Goal: Find specific page/section: Find specific page/section

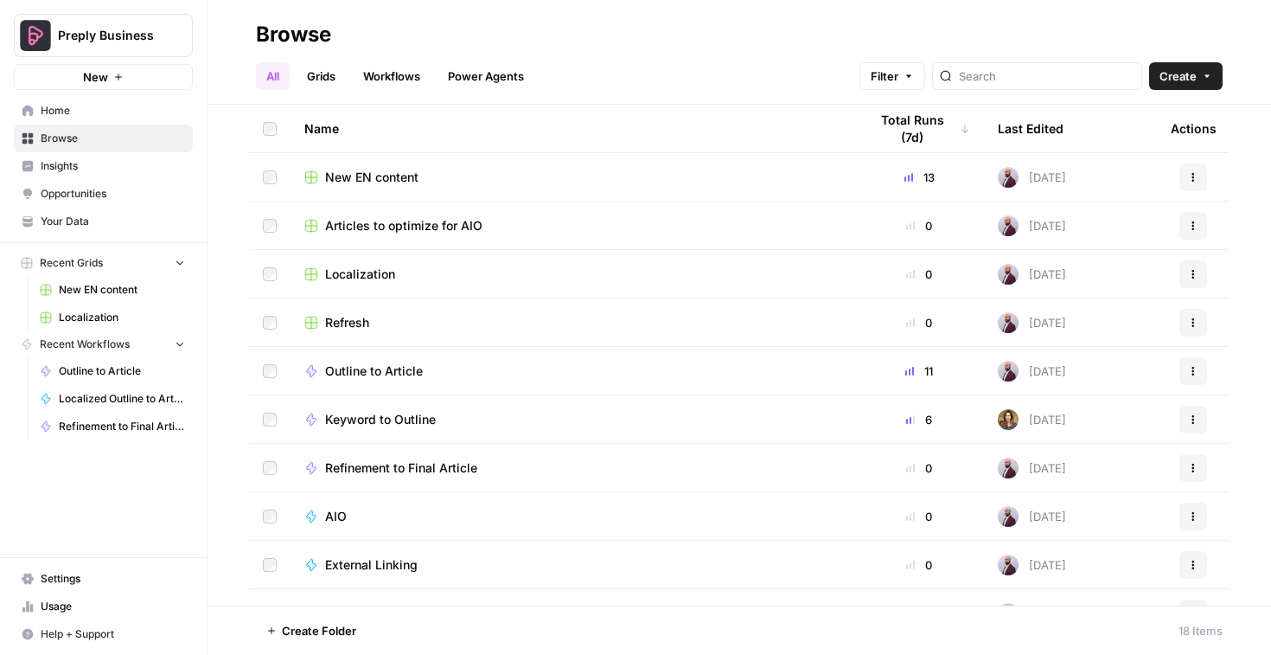
click at [372, 176] on span "New EN content" at bounding box center [371, 177] width 93 height 17
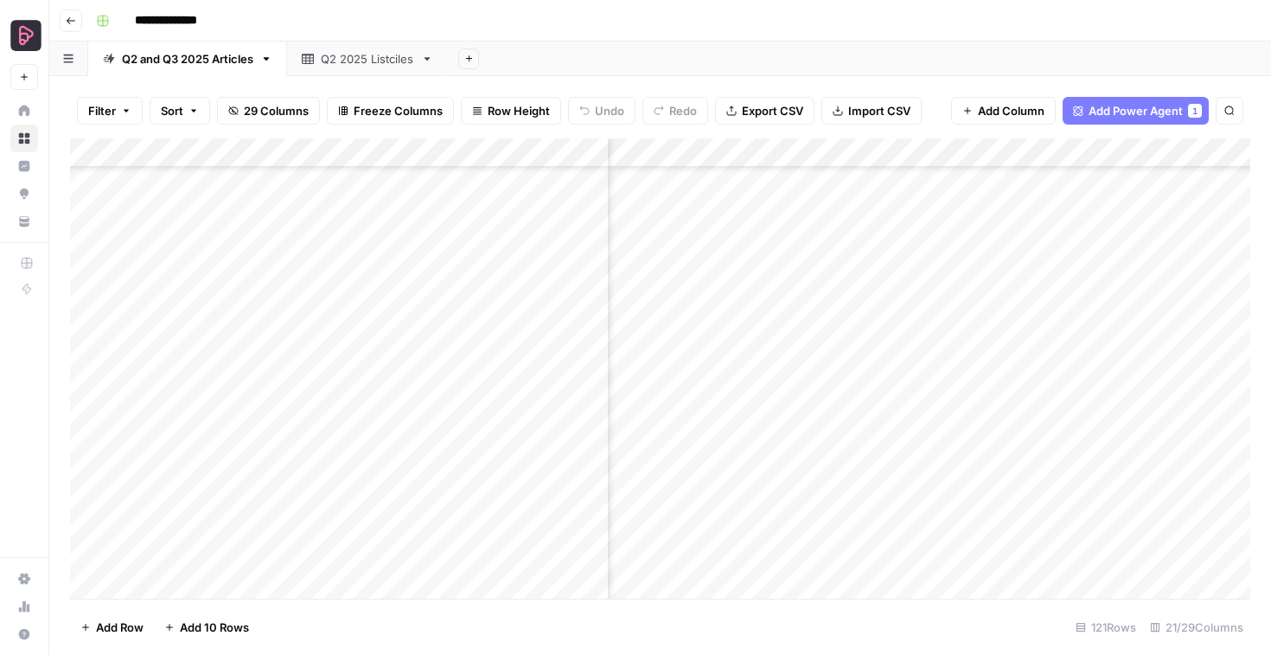
scroll to position [2750, 696]
click at [860, 313] on div "Add Column" at bounding box center [660, 368] width 1181 height 460
click at [1156, 284] on div "Add Column" at bounding box center [660, 368] width 1181 height 460
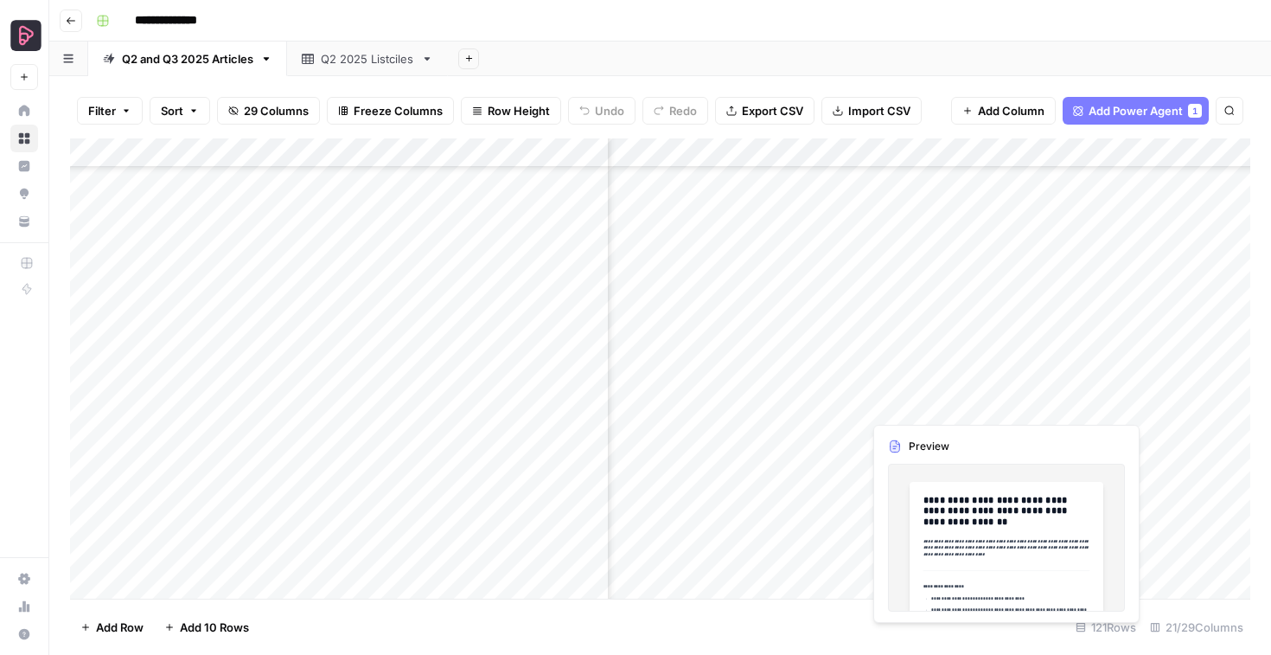
click at [916, 405] on div "Add Column" at bounding box center [660, 368] width 1181 height 460
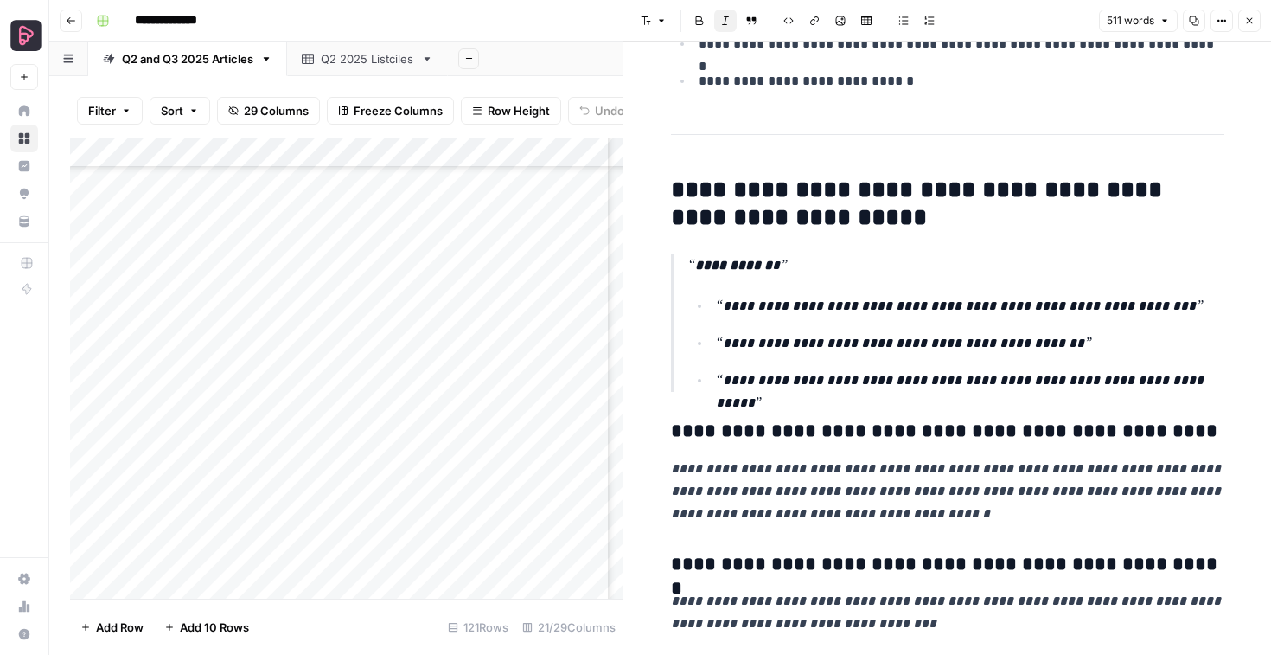
scroll to position [2621, 0]
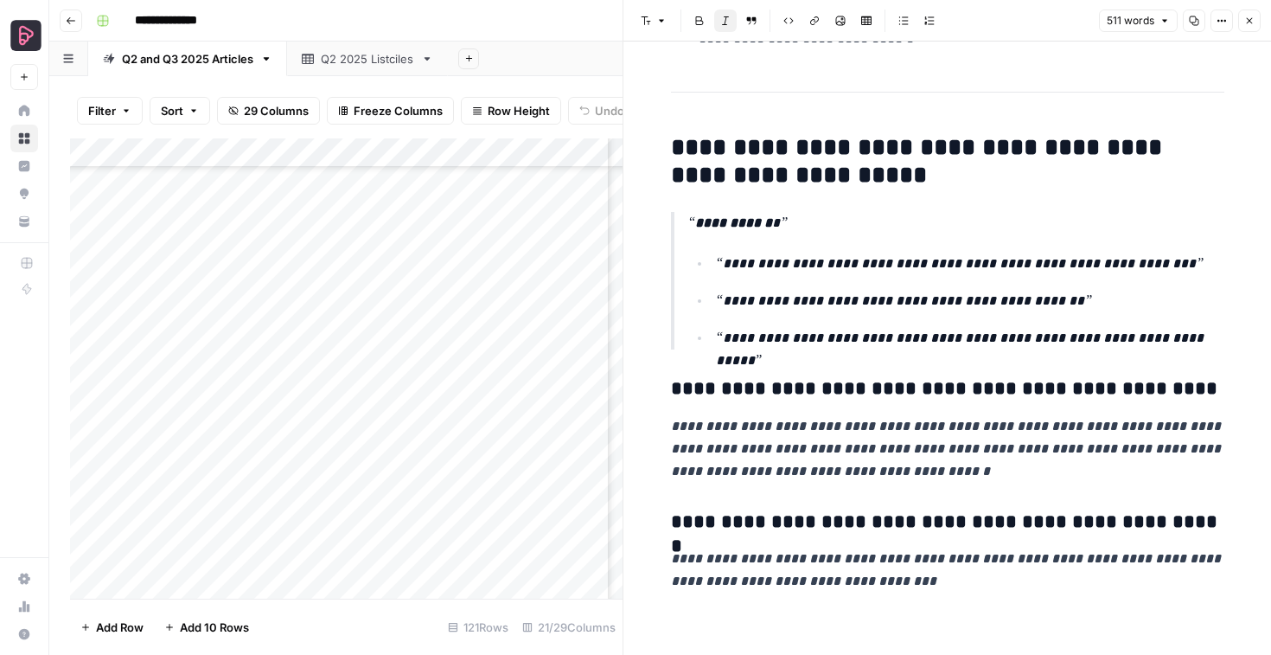
click at [1249, 24] on icon "button" at bounding box center [1250, 21] width 10 height 10
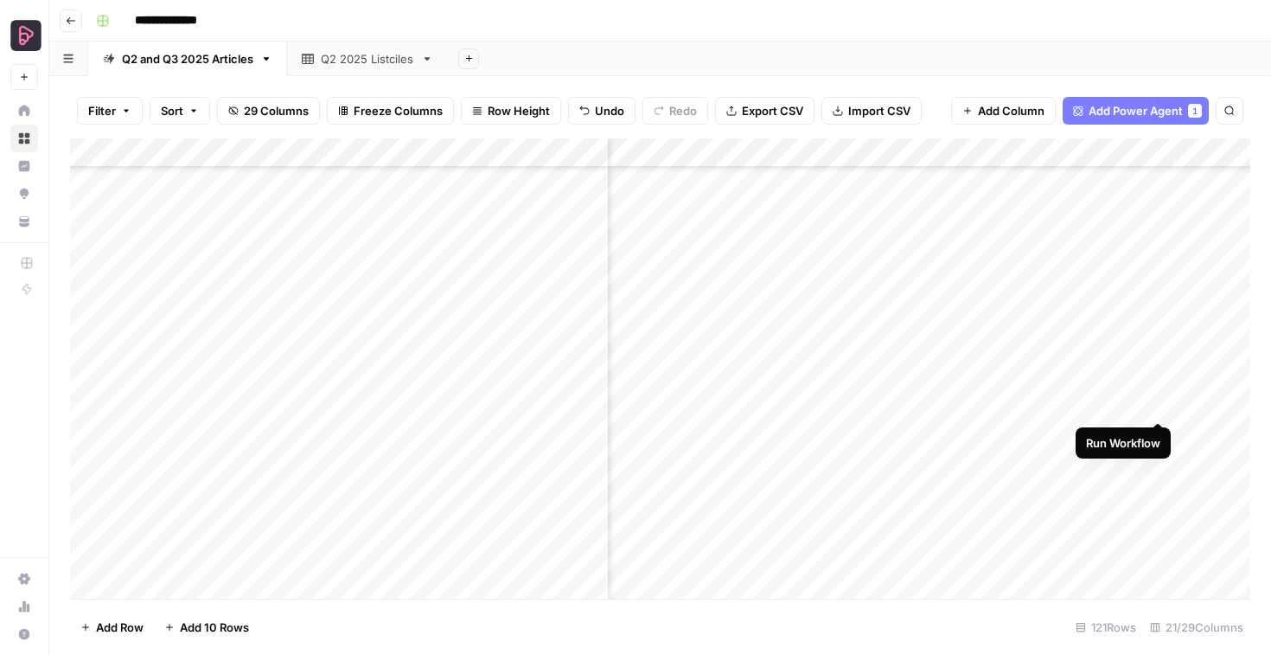
click at [1162, 401] on div "Add Column" at bounding box center [660, 368] width 1181 height 460
click at [1036, 266] on div "Add Column" at bounding box center [660, 368] width 1181 height 460
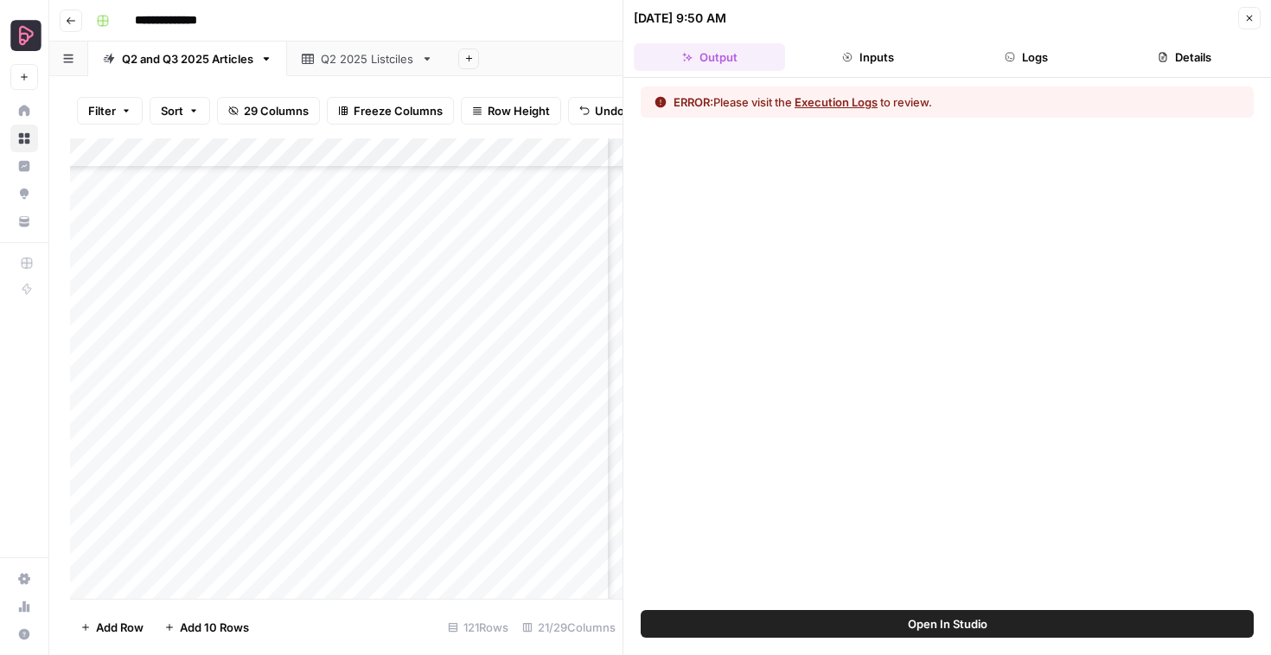
click at [1035, 53] on button "Logs" at bounding box center [1026, 57] width 151 height 28
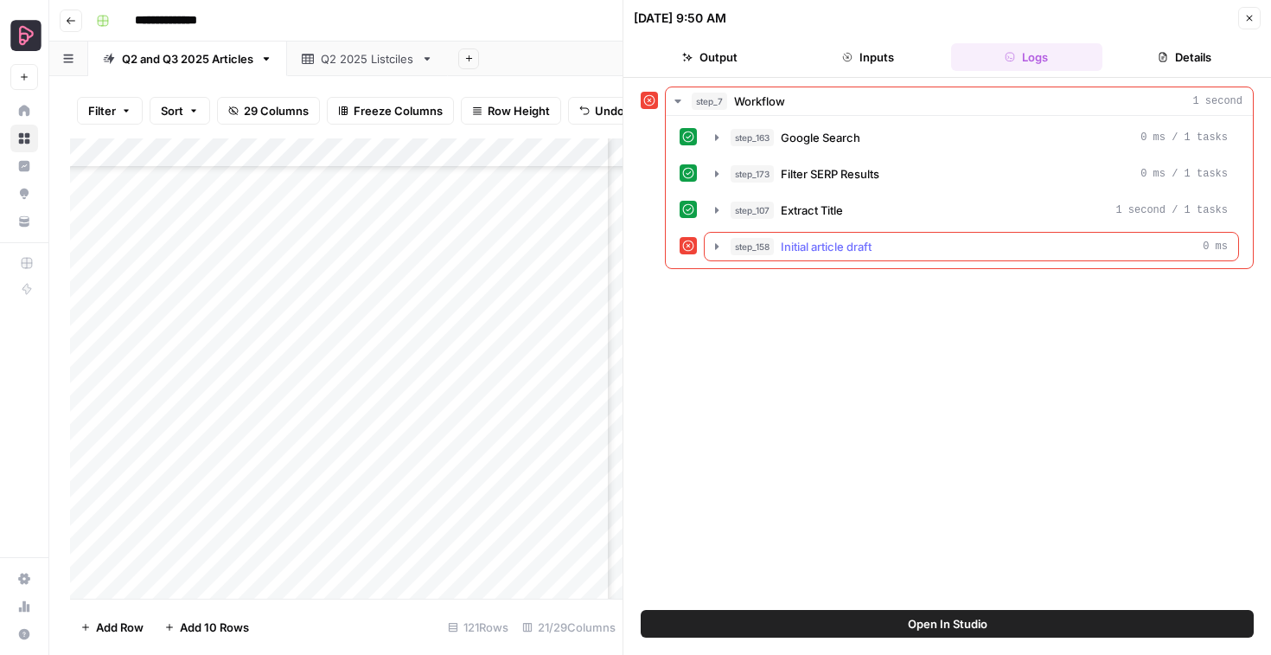
click at [715, 250] on icon "button" at bounding box center [717, 247] width 14 height 14
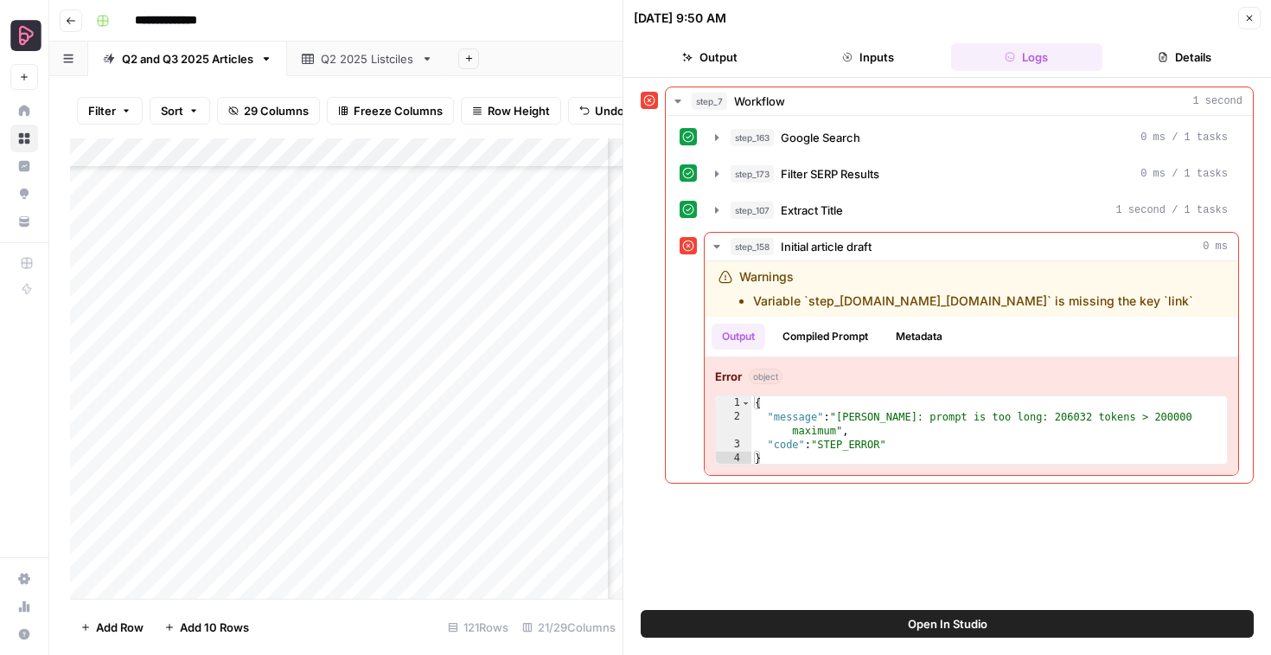
click at [1248, 22] on icon "button" at bounding box center [1250, 18] width 10 height 10
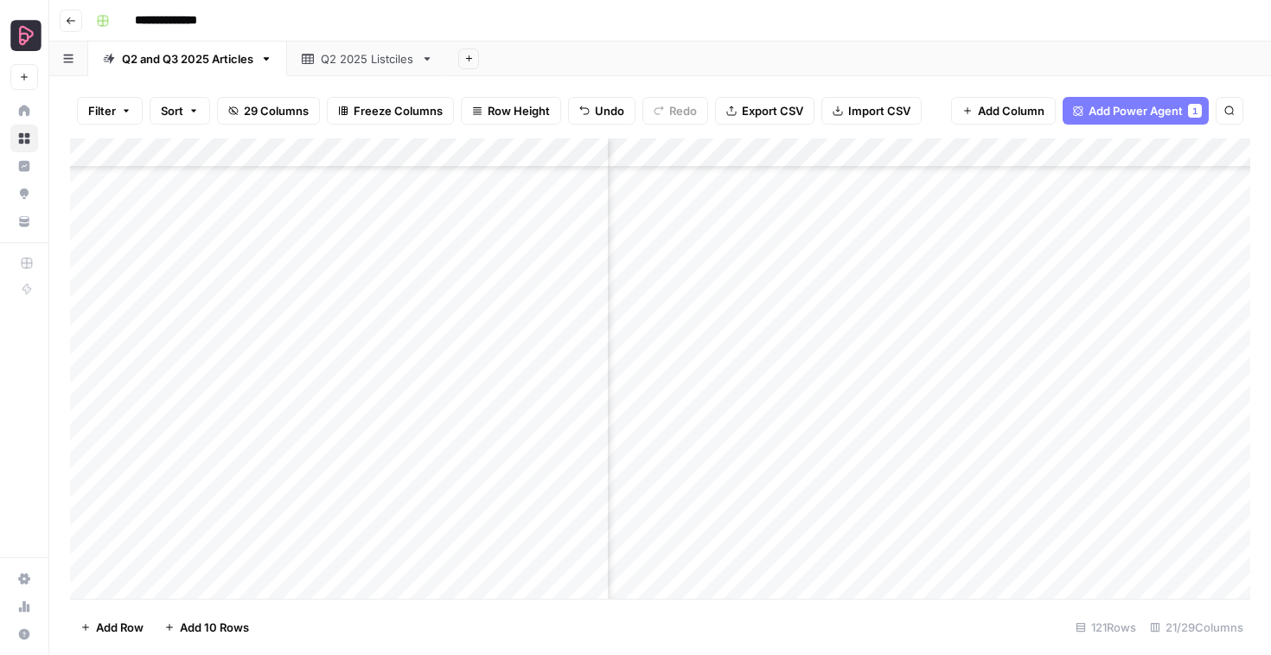
scroll to position [2154, 708]
click at [1163, 317] on div "Add Column" at bounding box center [660, 368] width 1181 height 460
click at [1035, 419] on div "Add Column" at bounding box center [660, 368] width 1181 height 460
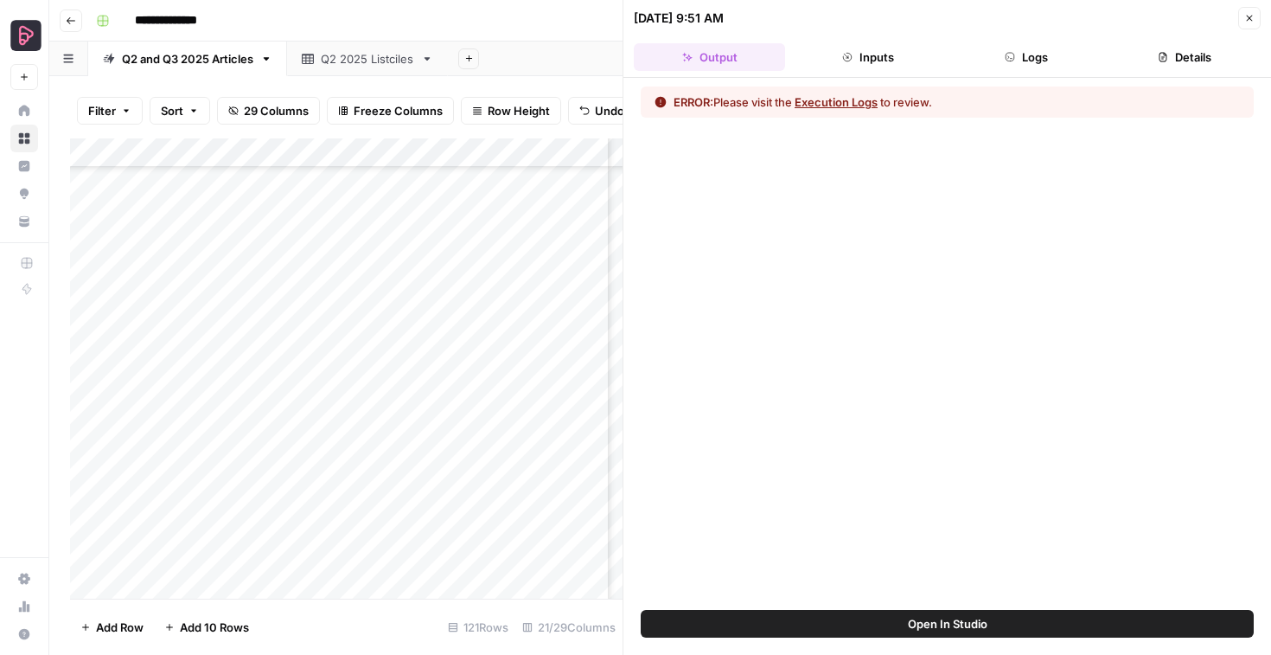
click at [1032, 50] on button "Logs" at bounding box center [1026, 57] width 151 height 28
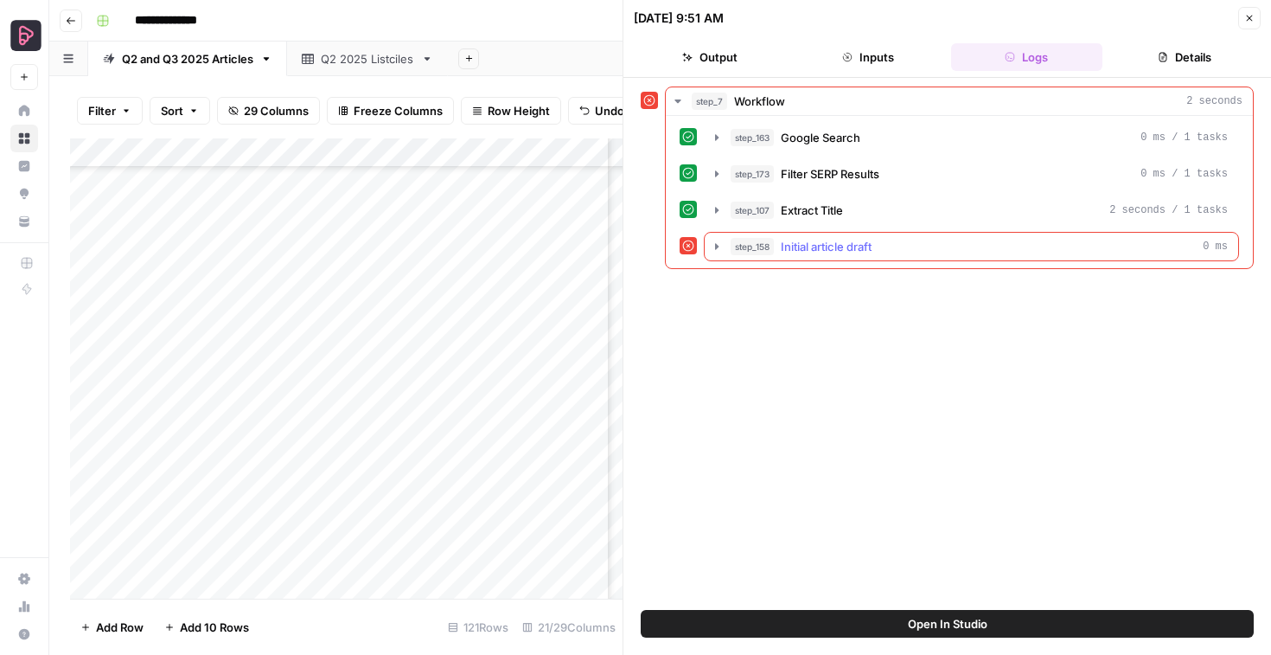
click at [720, 241] on icon "button" at bounding box center [717, 247] width 14 height 14
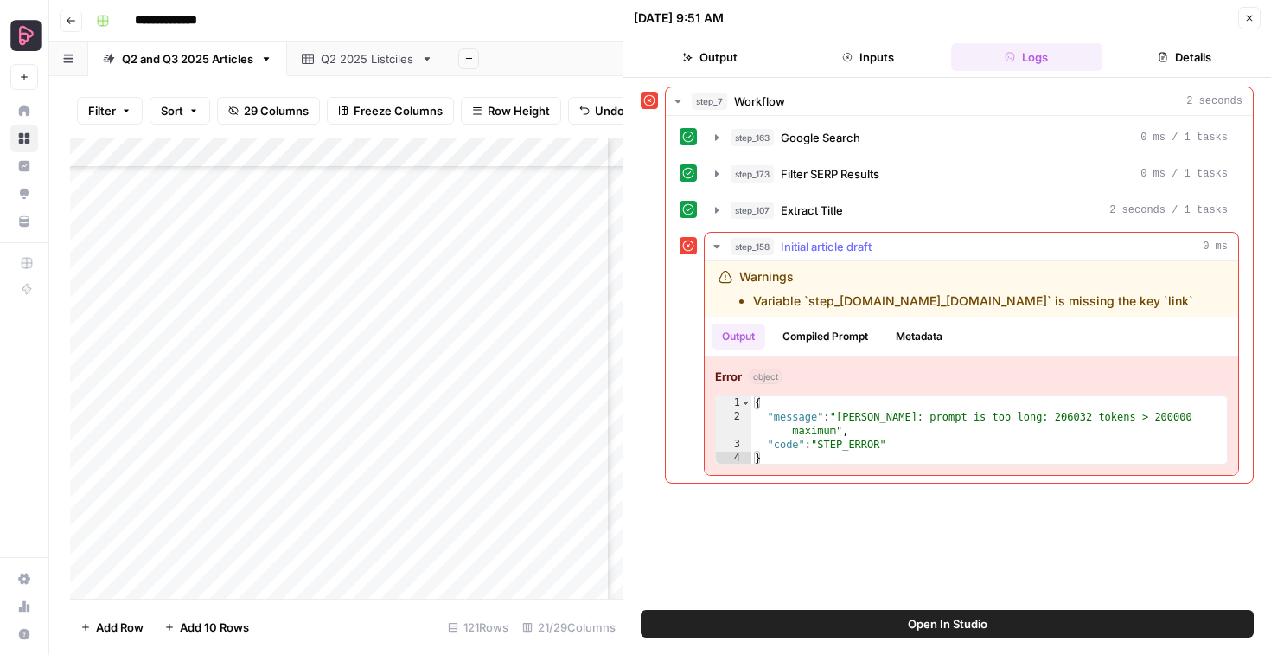
click at [848, 335] on button "Compiled Prompt" at bounding box center [825, 336] width 106 height 26
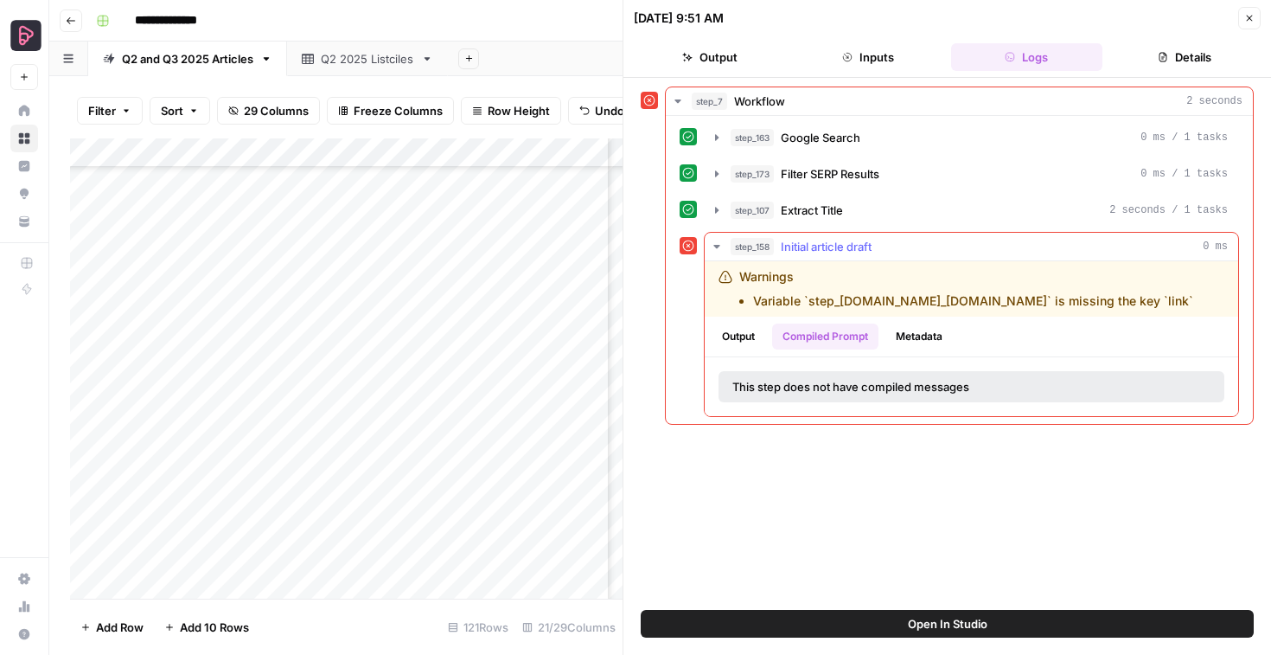
click at [925, 335] on button "Metadata" at bounding box center [919, 336] width 67 height 26
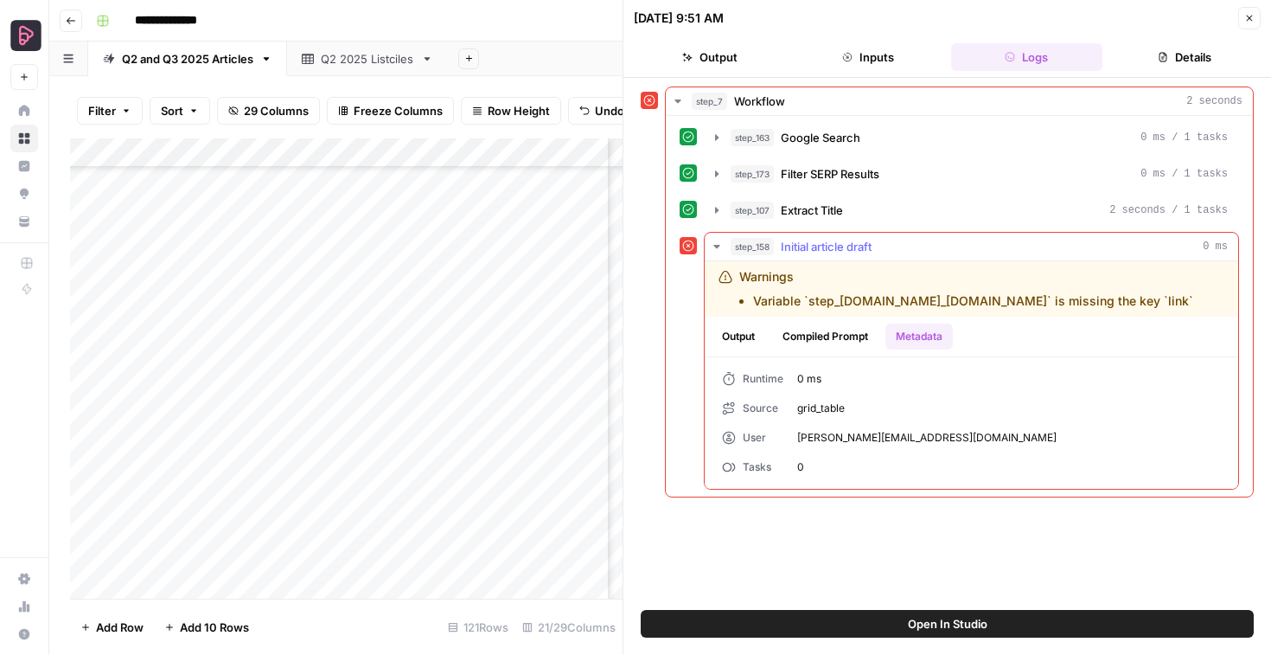
click at [735, 336] on button "Output" at bounding box center [739, 336] width 54 height 26
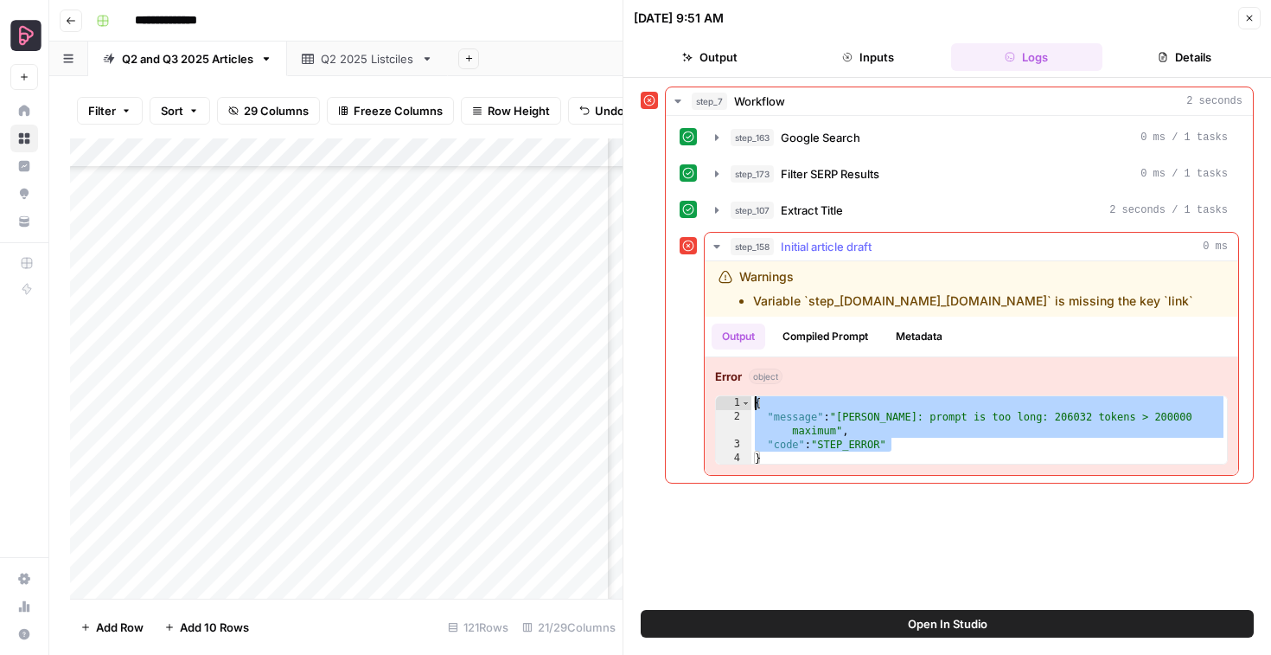
drag, startPoint x: 904, startPoint y: 445, endPoint x: 775, endPoint y: 244, distance: 238.5
click at [775, 244] on div "**********" at bounding box center [971, 354] width 535 height 244
click at [921, 30] on header "[DATE] 9:51 AM Close Output Inputs Logs Details" at bounding box center [948, 39] width 648 height 78
click at [898, 445] on div "{ "message" : "[PERSON_NAME]: prompt is too long: 206032 tokens > 200000 maximu…" at bounding box center [990, 444] width 476 height 97
type textarea "**********"
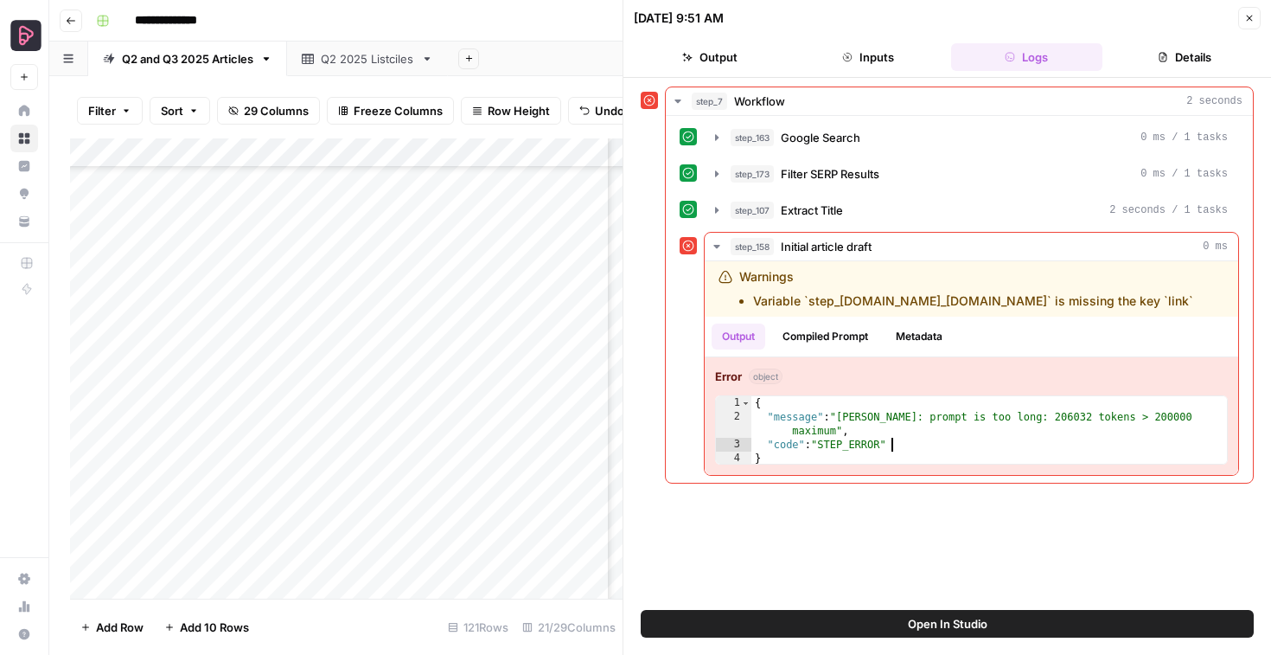
click at [1254, 14] on icon "button" at bounding box center [1250, 18] width 10 height 10
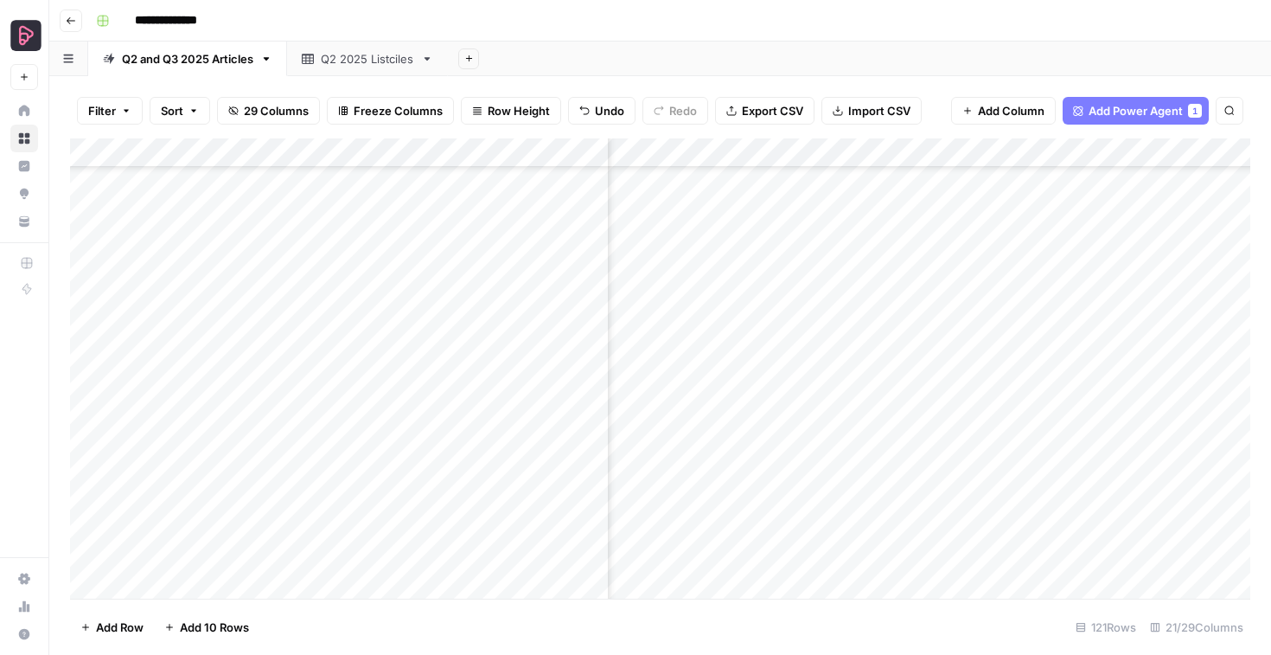
scroll to position [2794, 708]
click at [914, 264] on div "Add Column" at bounding box center [660, 368] width 1181 height 460
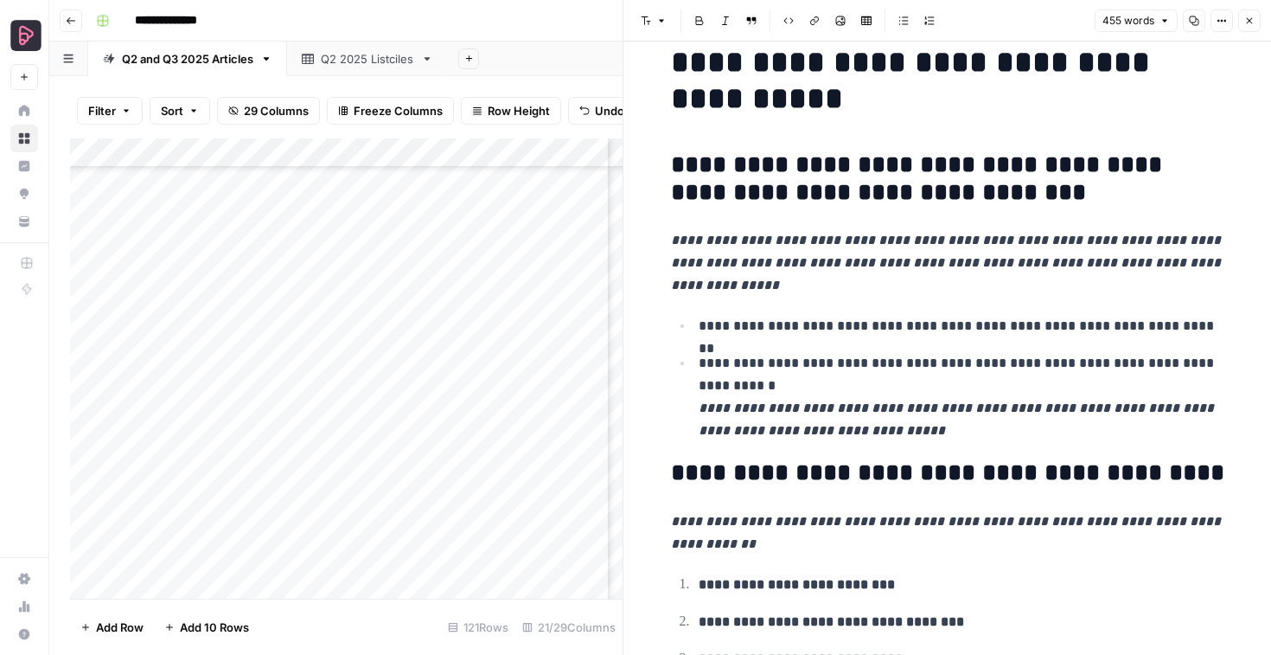
scroll to position [95, 0]
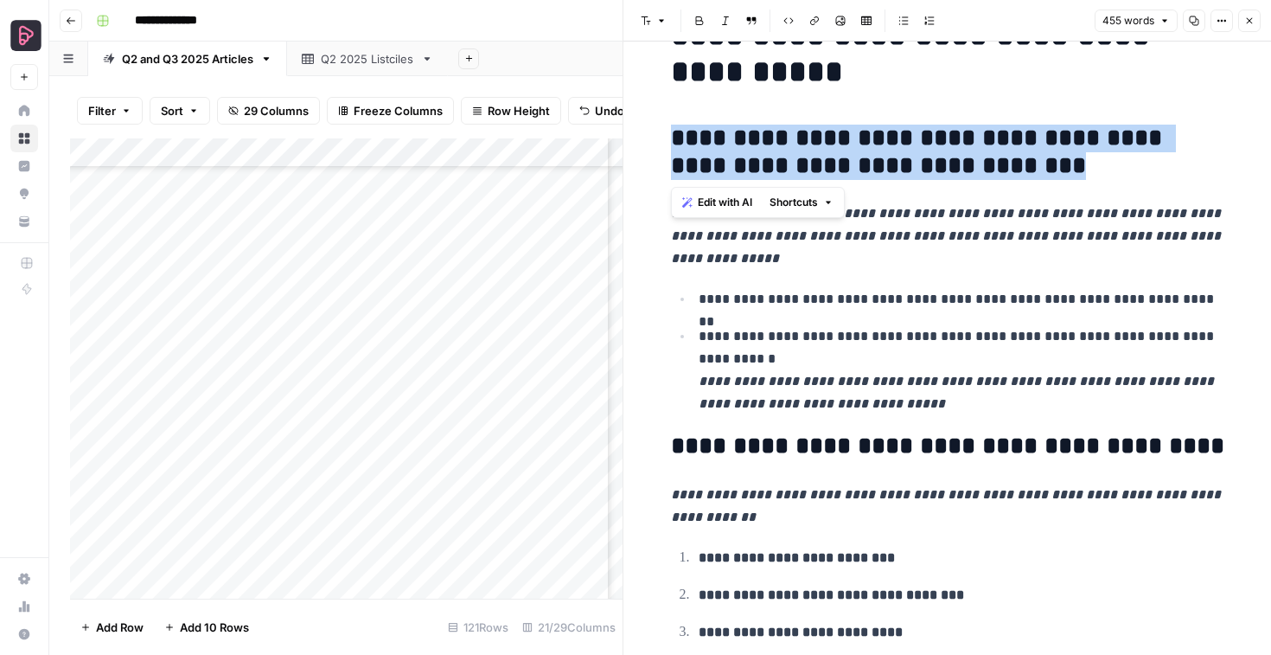
drag, startPoint x: 1040, startPoint y: 170, endPoint x: 647, endPoint y: 134, distance: 395.1
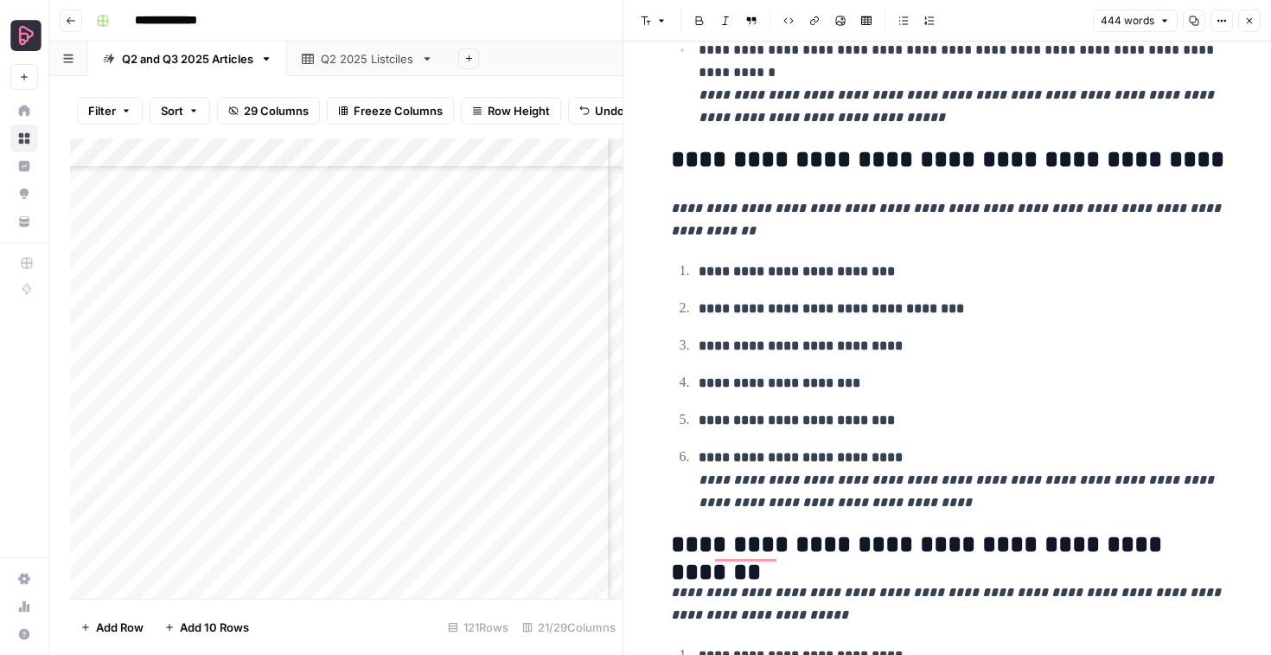
scroll to position [319, 0]
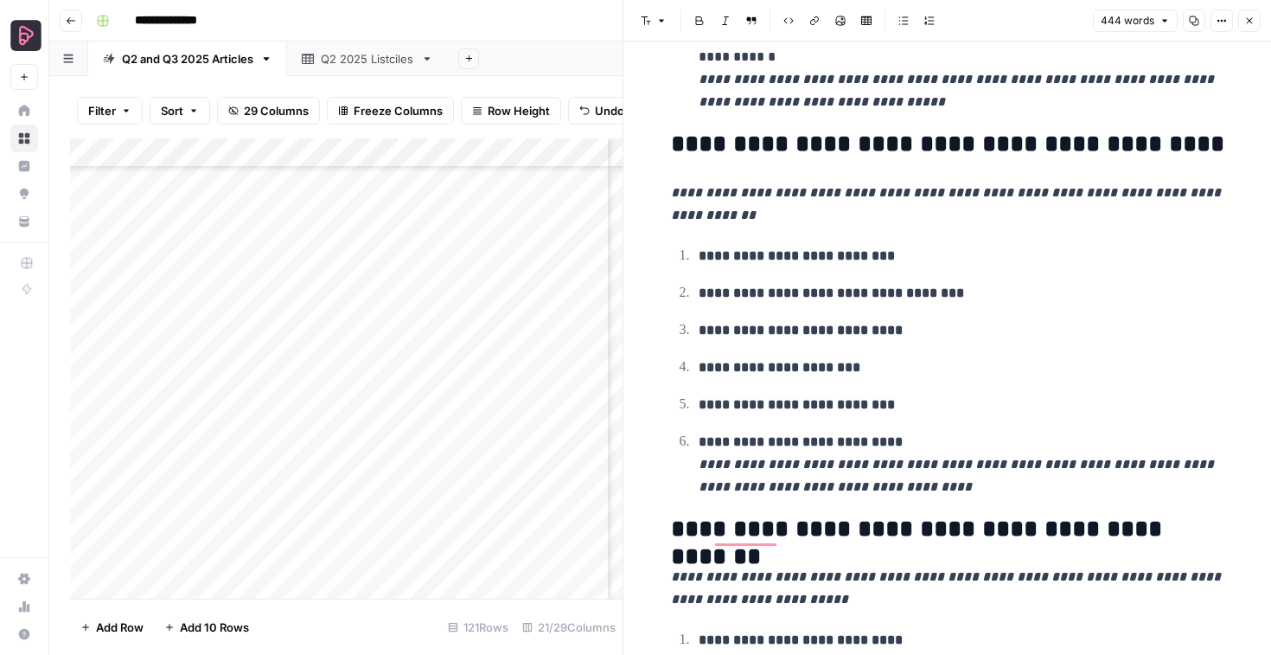
click at [750, 146] on h2 "**********" at bounding box center [948, 145] width 554 height 28
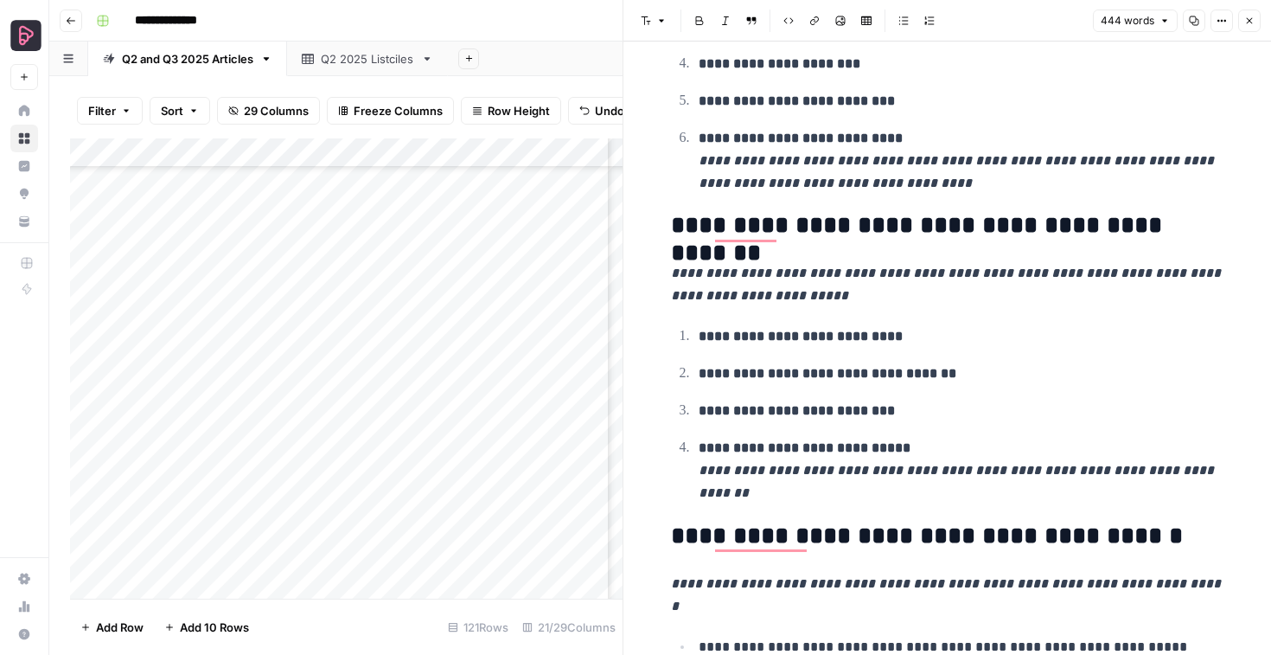
scroll to position [624, 0]
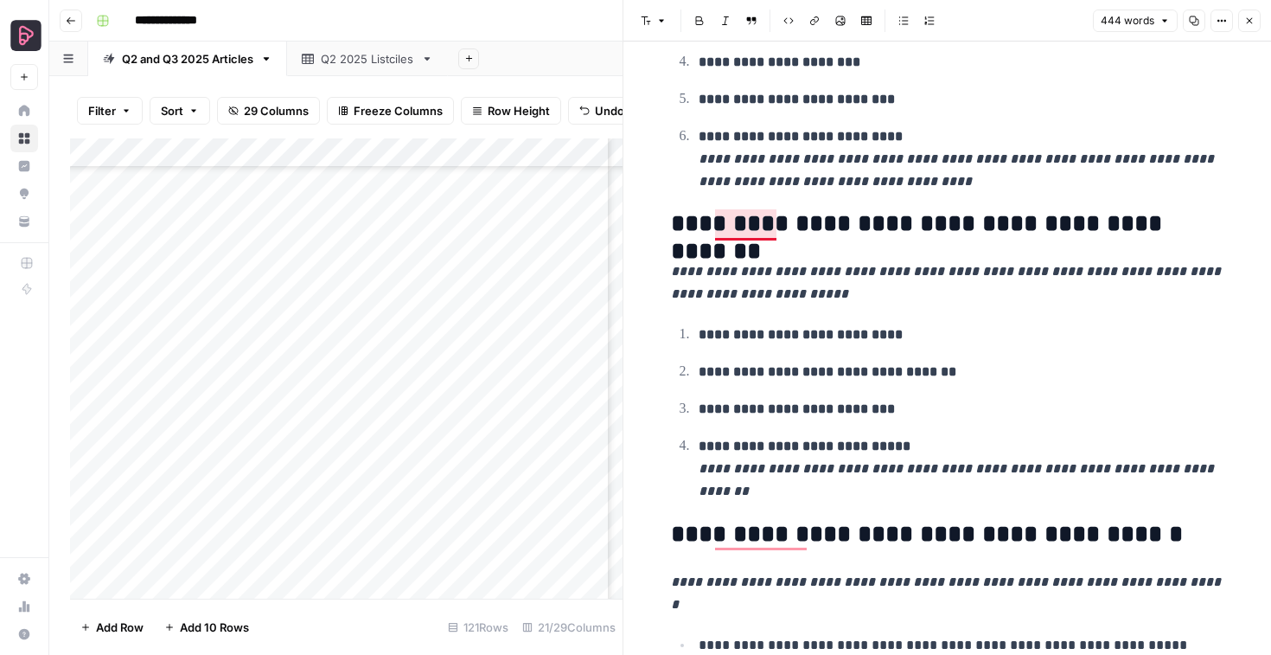
click at [739, 217] on h2 "**********" at bounding box center [948, 224] width 554 height 28
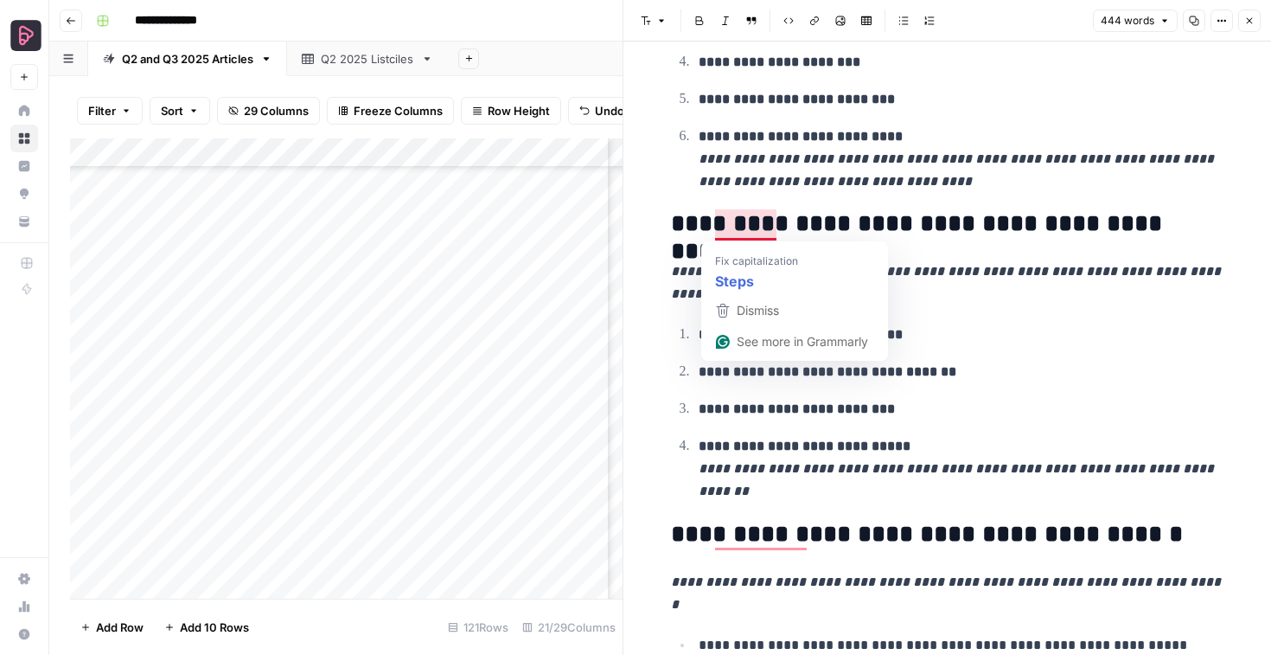
click at [739, 217] on h2 "**********" at bounding box center [948, 224] width 554 height 28
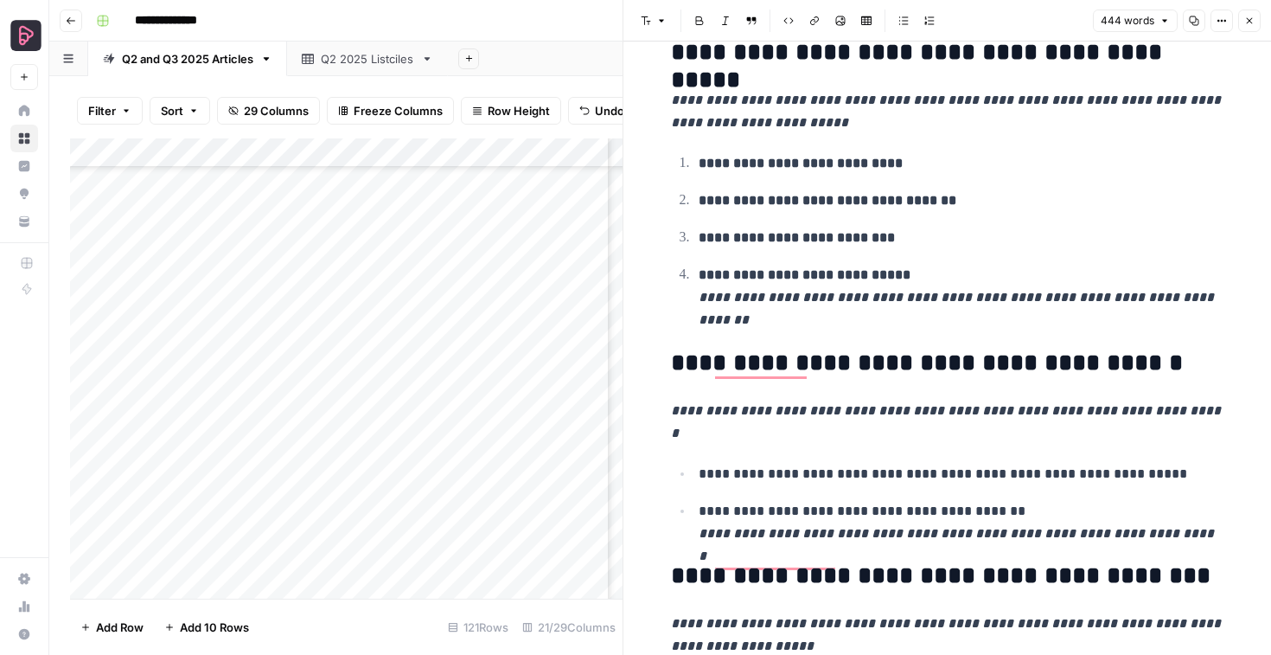
scroll to position [0, 0]
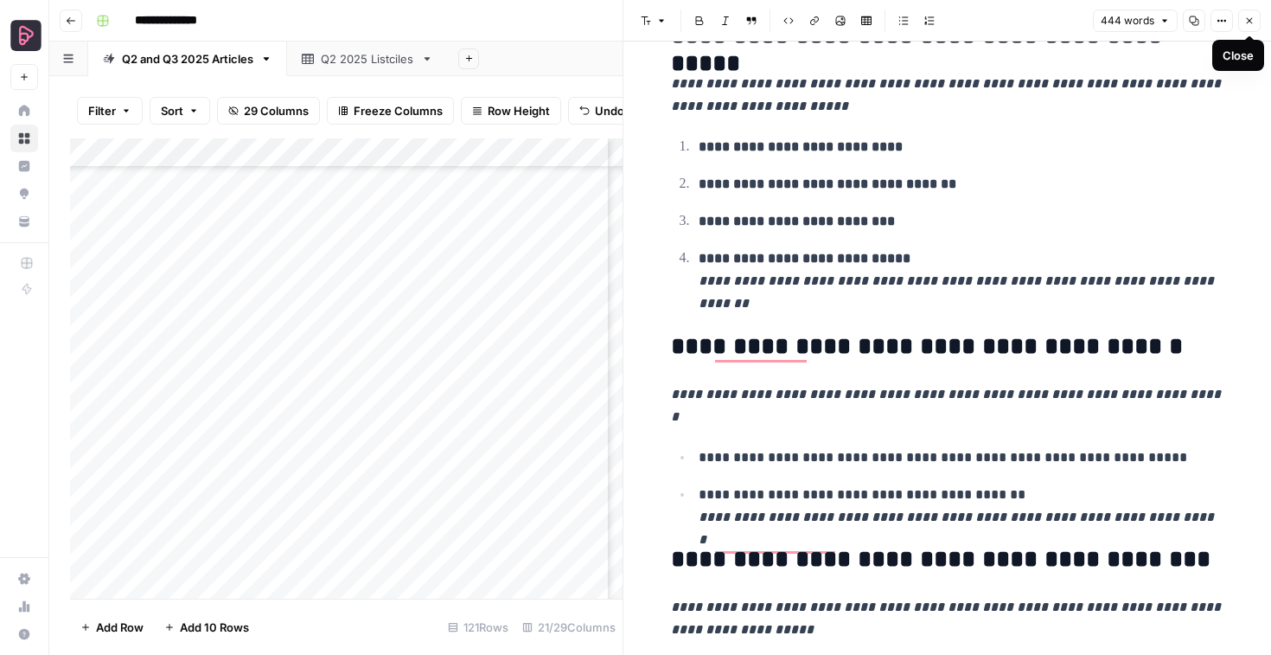
click at [1246, 16] on icon "button" at bounding box center [1250, 21] width 10 height 10
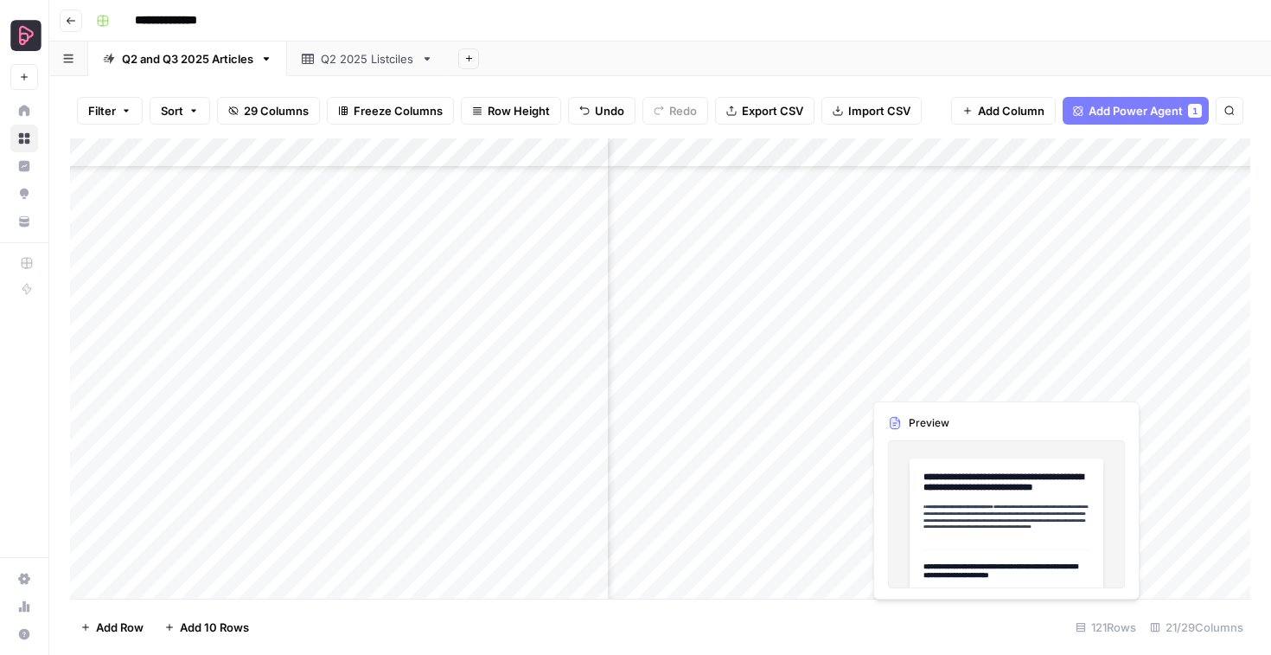
click at [915, 379] on div "Add Column" at bounding box center [660, 368] width 1181 height 460
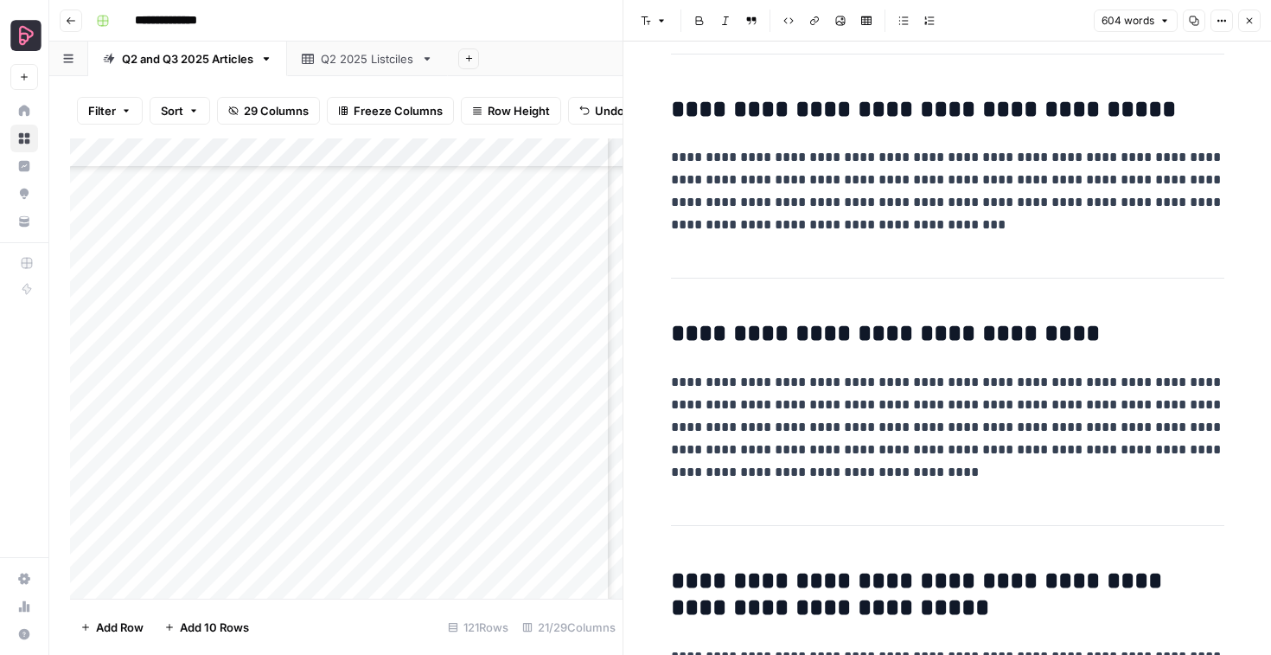
click at [1253, 29] on button "Close" at bounding box center [1250, 21] width 22 height 22
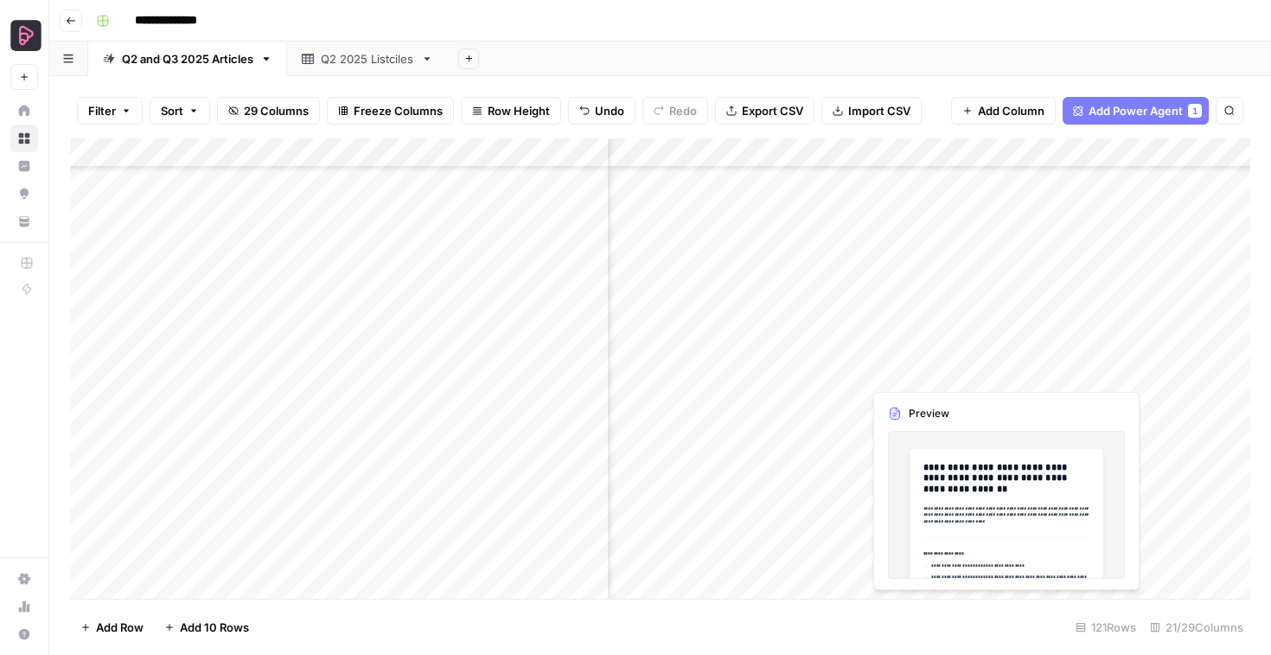
click at [912, 383] on div "Add Column" at bounding box center [660, 368] width 1181 height 460
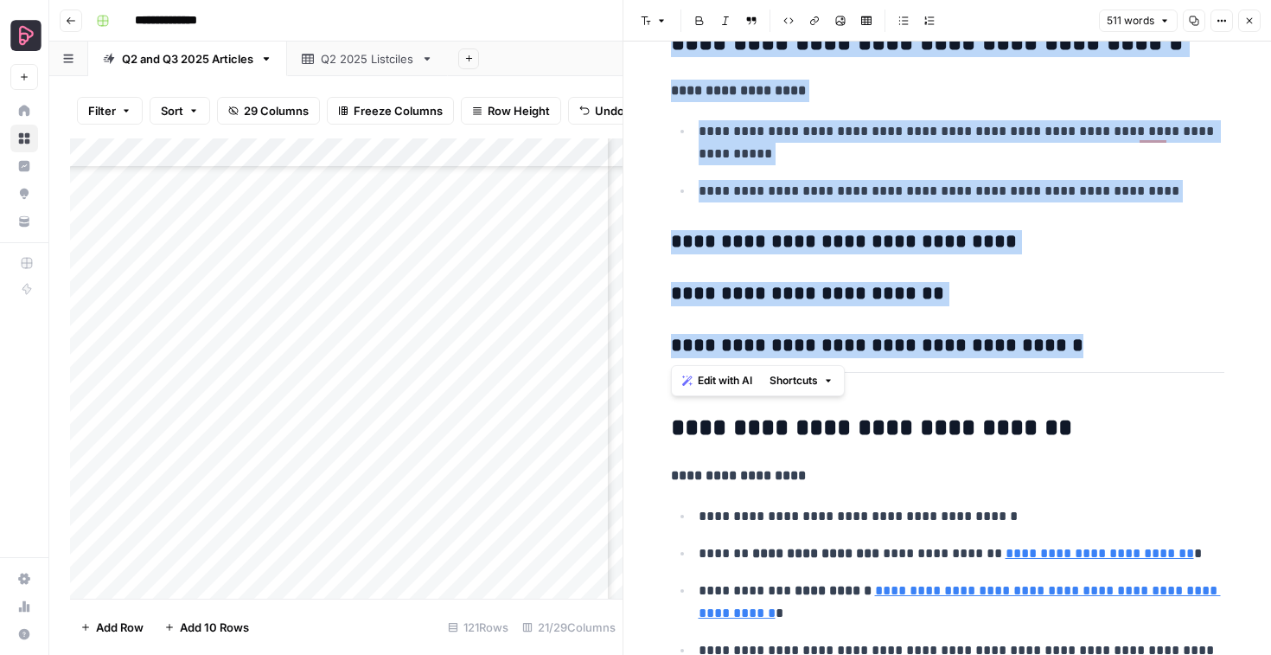
drag, startPoint x: 672, startPoint y: 214, endPoint x: 1053, endPoint y: 344, distance: 403.2
click at [1251, 24] on icon "button" at bounding box center [1250, 21] width 10 height 10
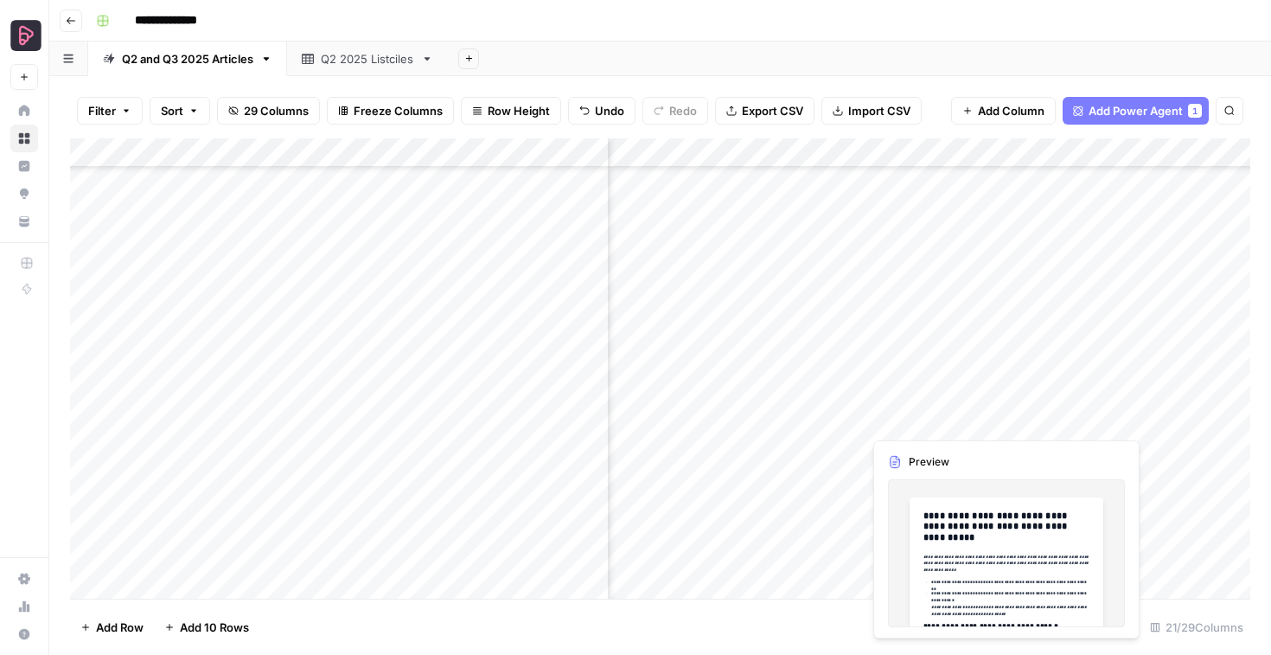
click at [904, 413] on div "Add Column" at bounding box center [660, 368] width 1181 height 460
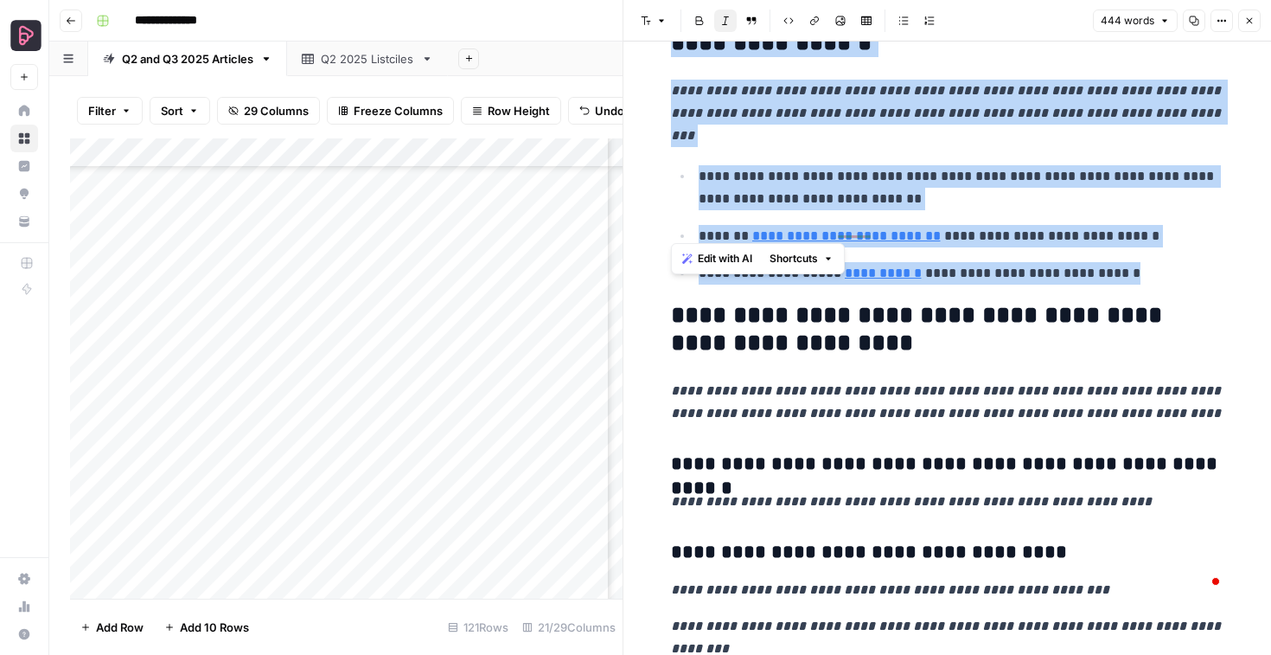
drag, startPoint x: 669, startPoint y: 235, endPoint x: 1122, endPoint y: 225, distance: 452.5
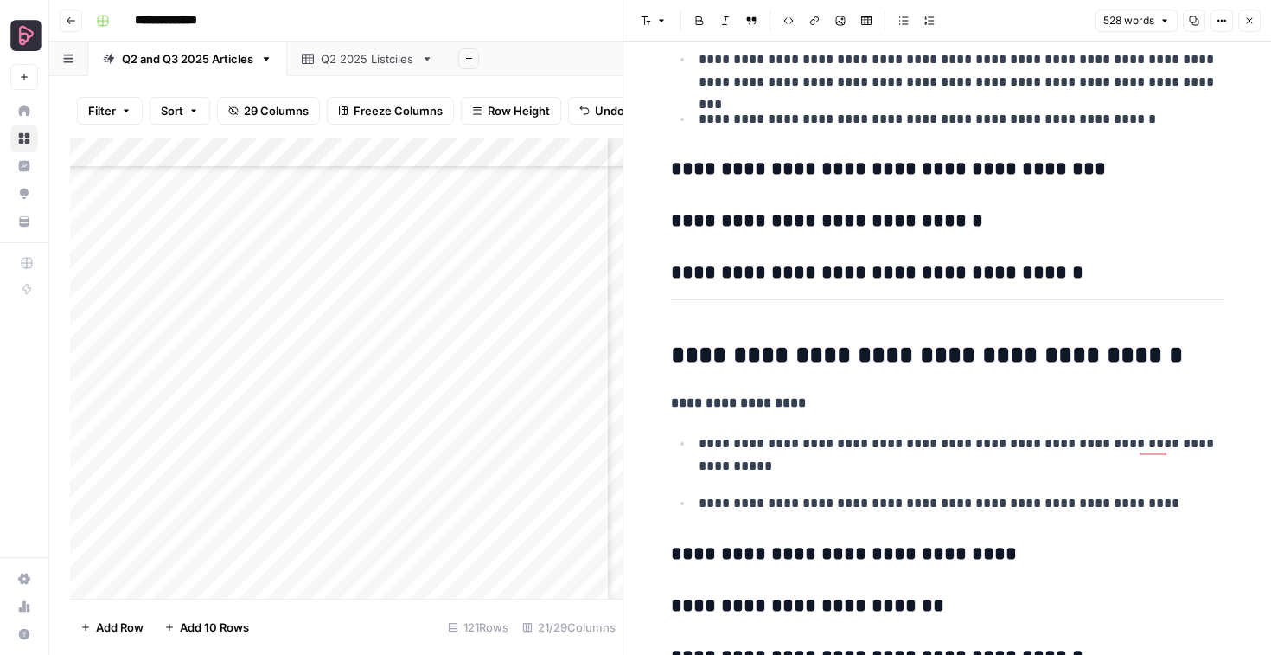
click at [1244, 16] on button "Close" at bounding box center [1250, 21] width 22 height 22
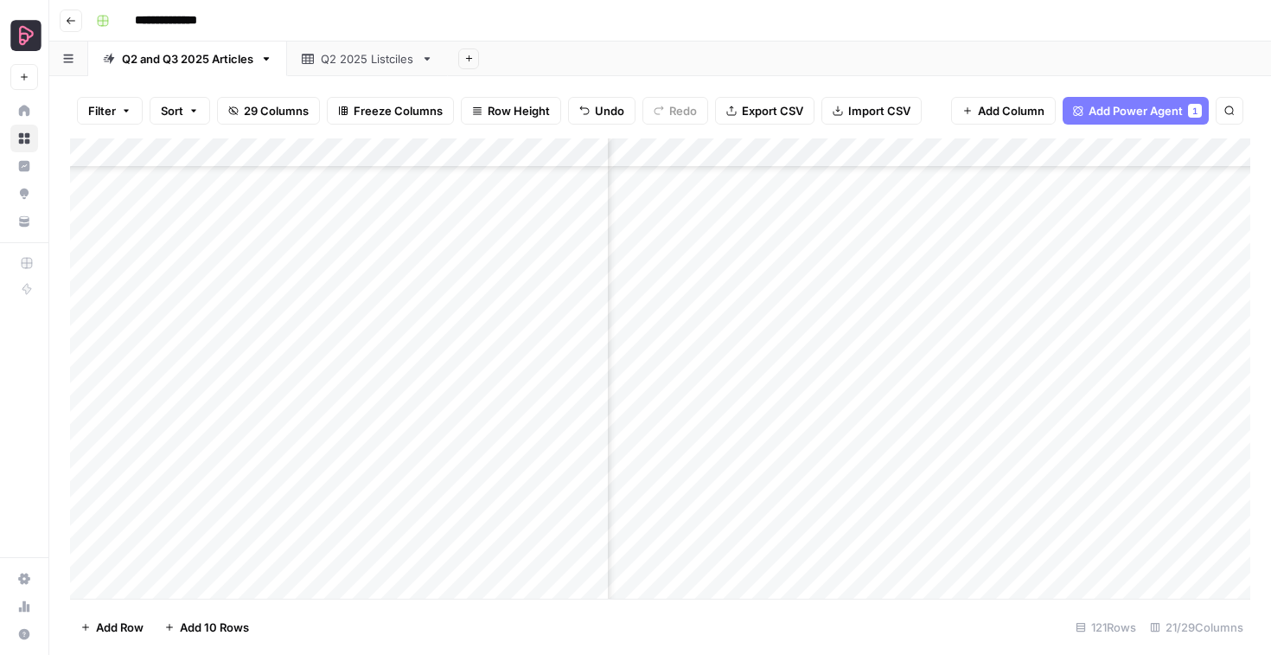
click at [1096, 419] on div "Add Column" at bounding box center [660, 368] width 1181 height 460
click at [1156, 419] on div "Add Column" at bounding box center [660, 368] width 1181 height 460
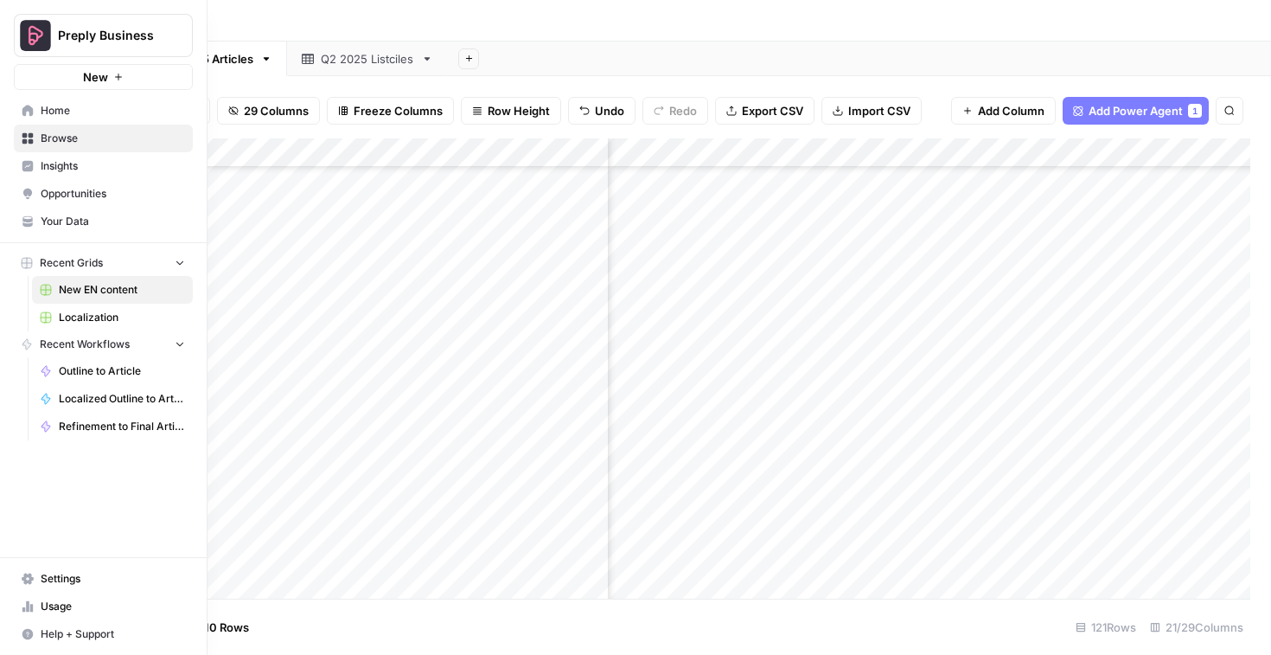
scroll to position [2643, 708]
click at [54, 572] on span "Settings" at bounding box center [113, 579] width 144 height 16
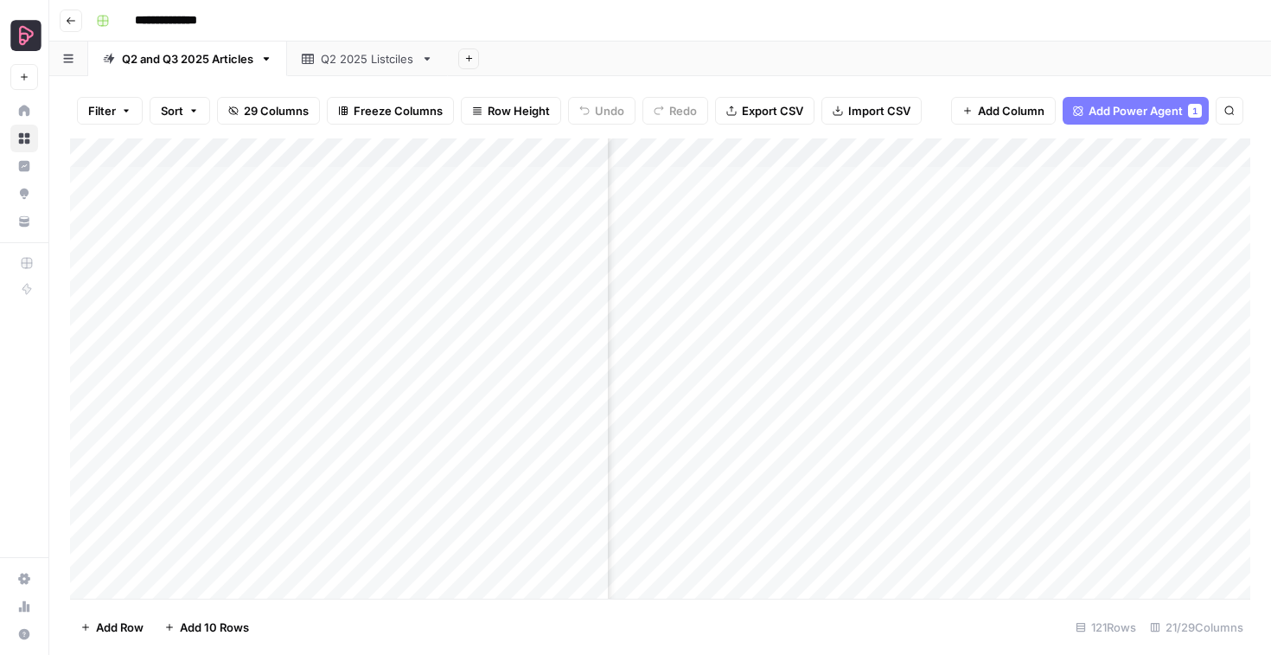
scroll to position [0, 2846]
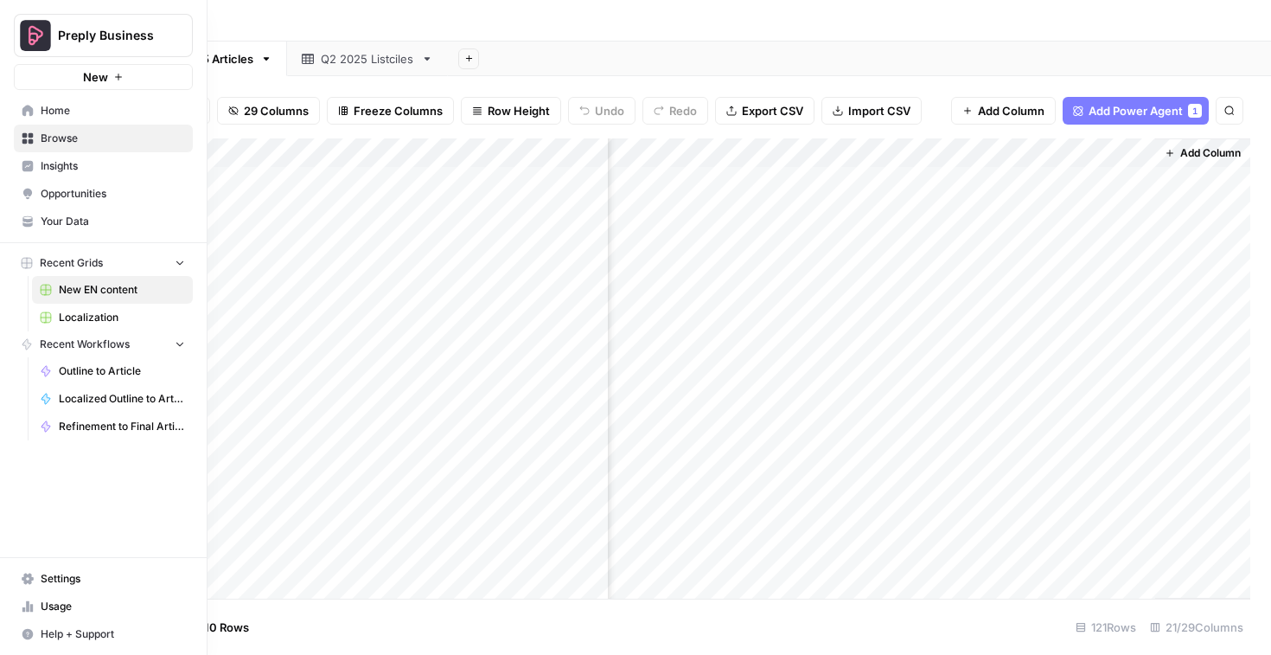
click at [44, 109] on span "Home" at bounding box center [113, 111] width 144 height 16
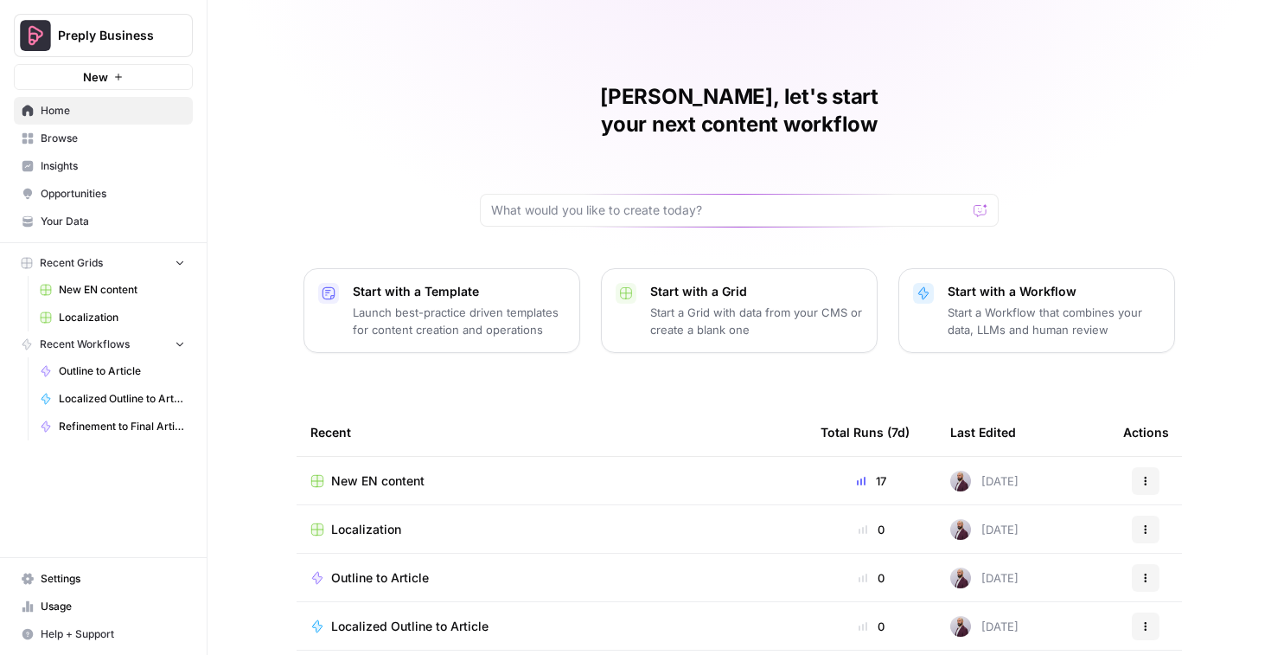
scroll to position [4, 0]
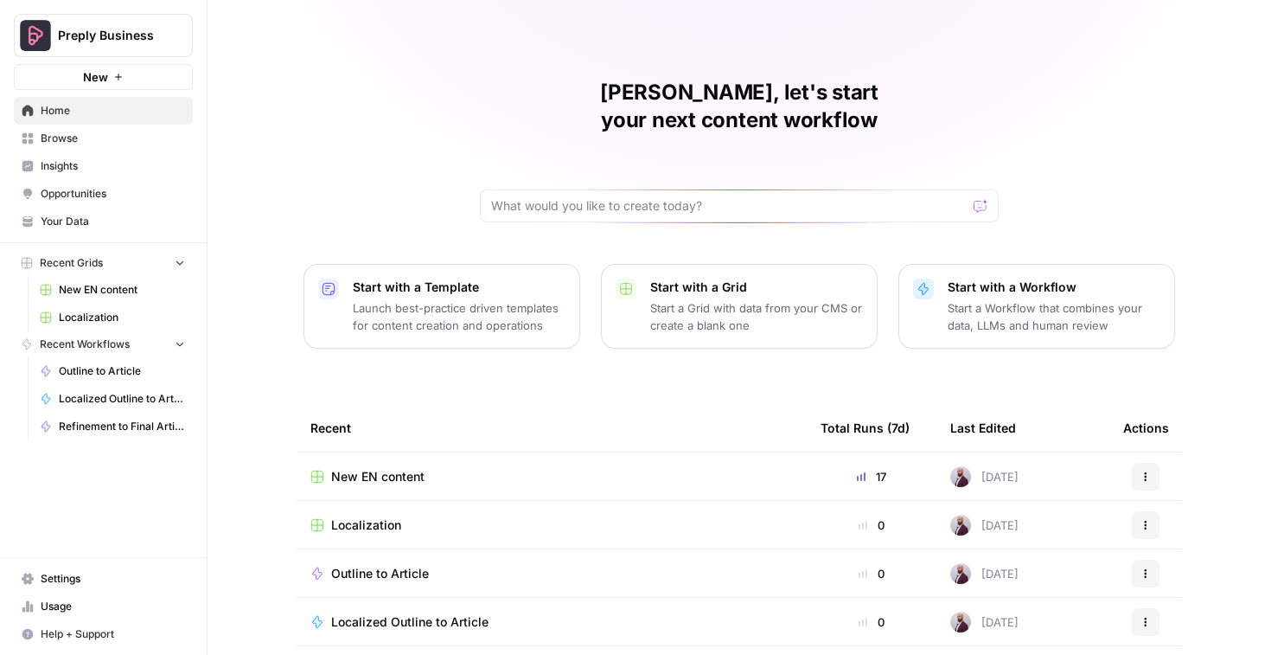
click at [72, 601] on span "Usage" at bounding box center [113, 607] width 144 height 16
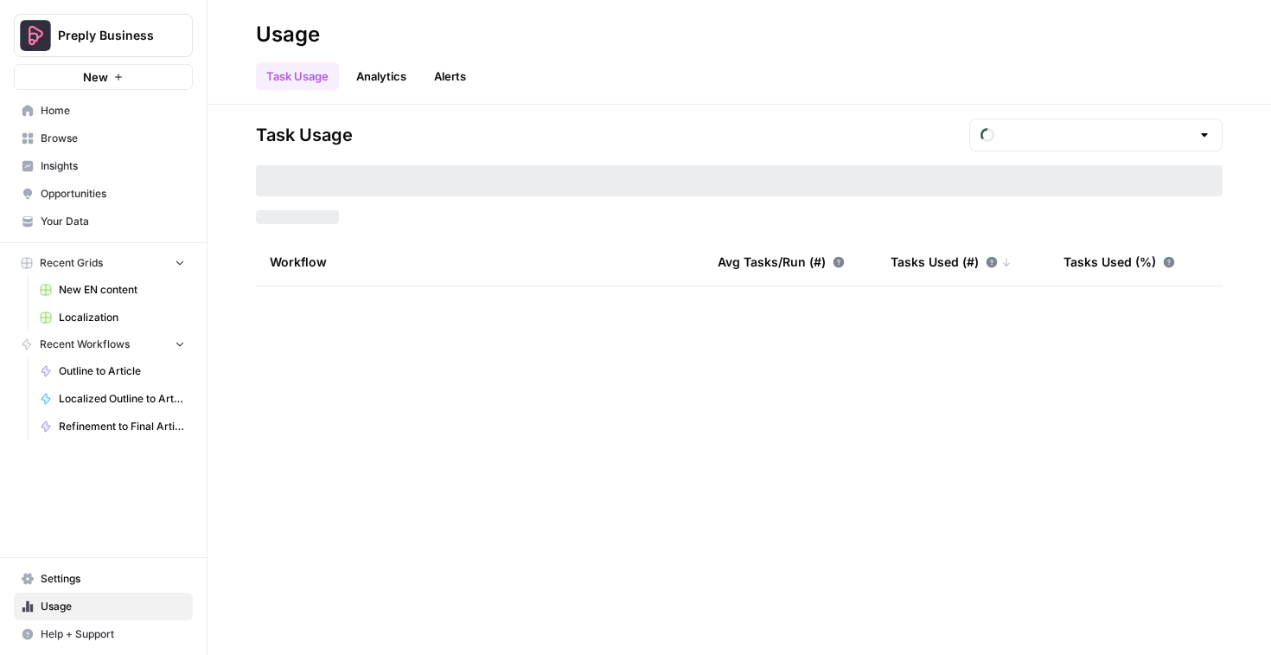
type input "September Tasks"
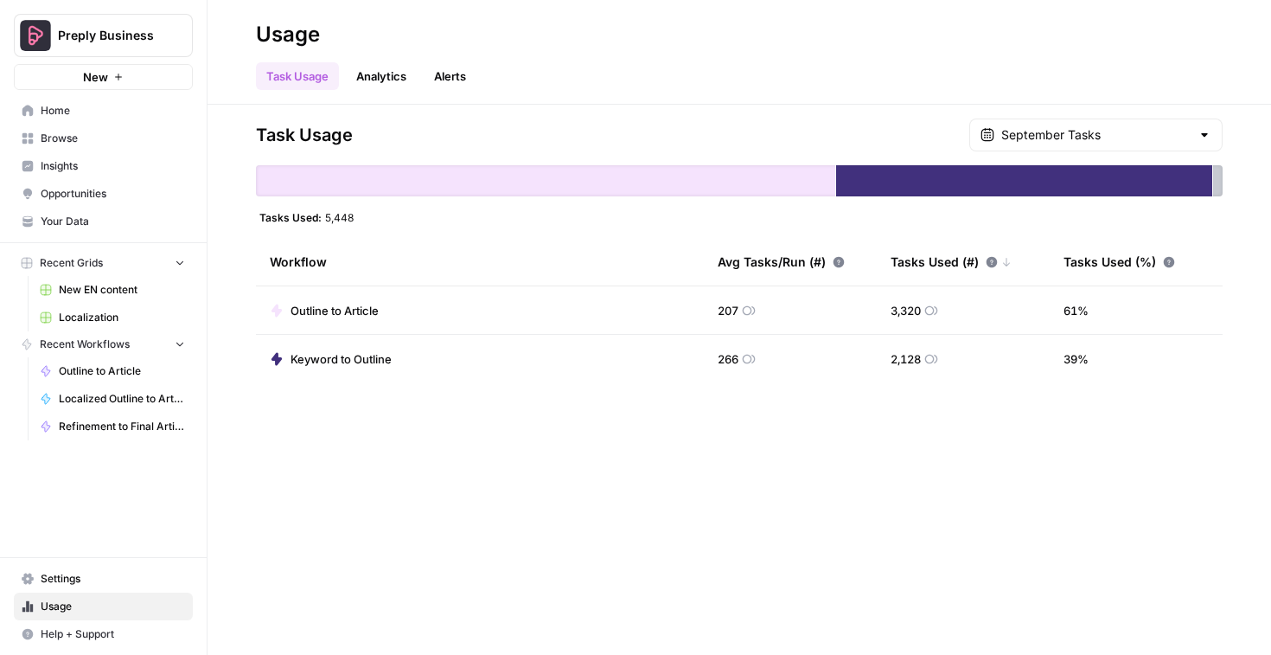
click at [70, 136] on span "Browse" at bounding box center [113, 139] width 144 height 16
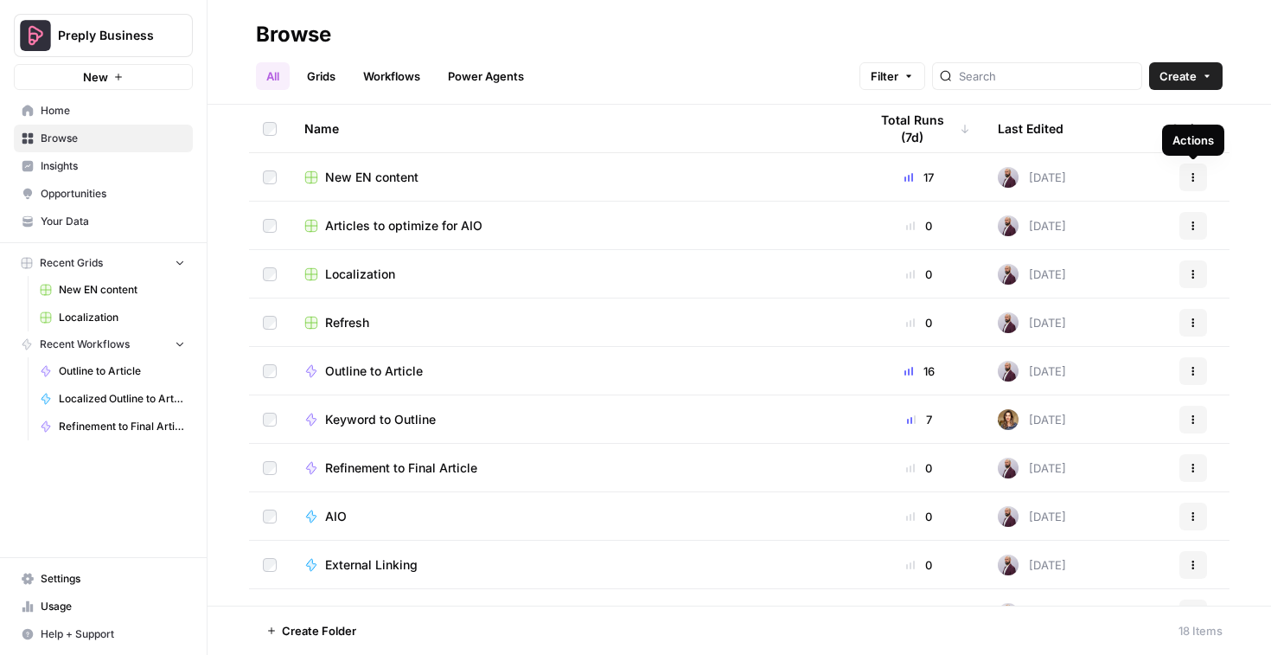
click at [1194, 172] on icon "button" at bounding box center [1193, 177] width 10 height 10
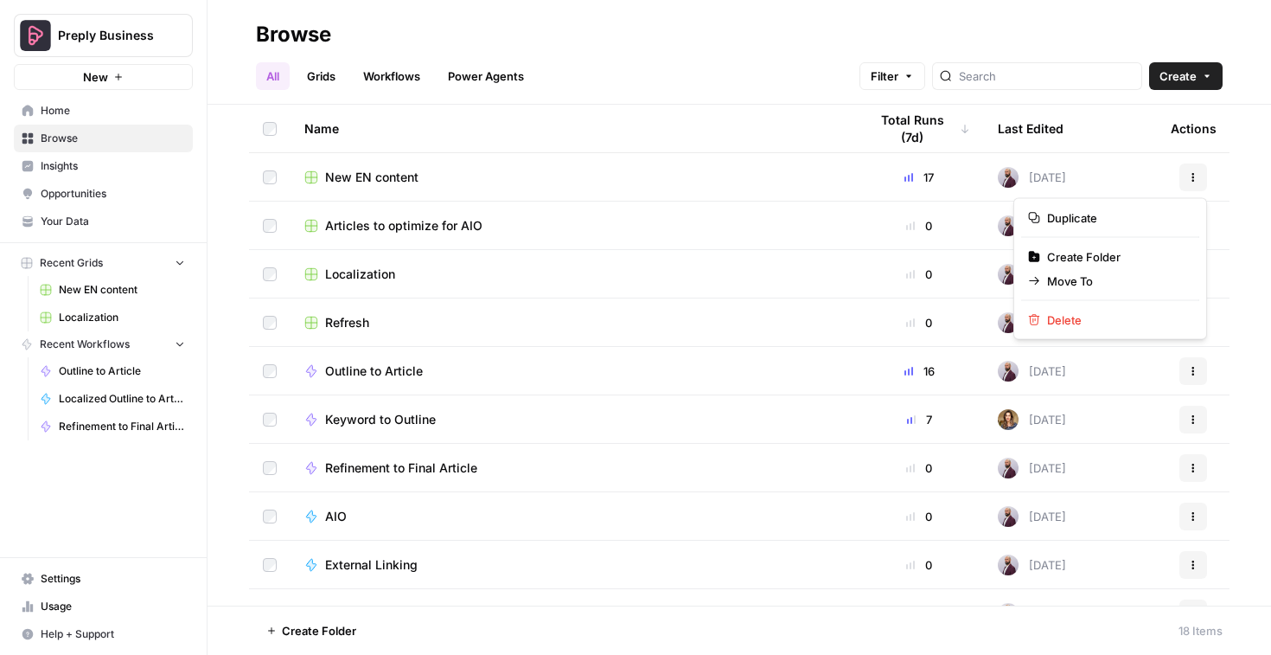
click at [362, 180] on span "New EN content" at bounding box center [371, 177] width 93 height 17
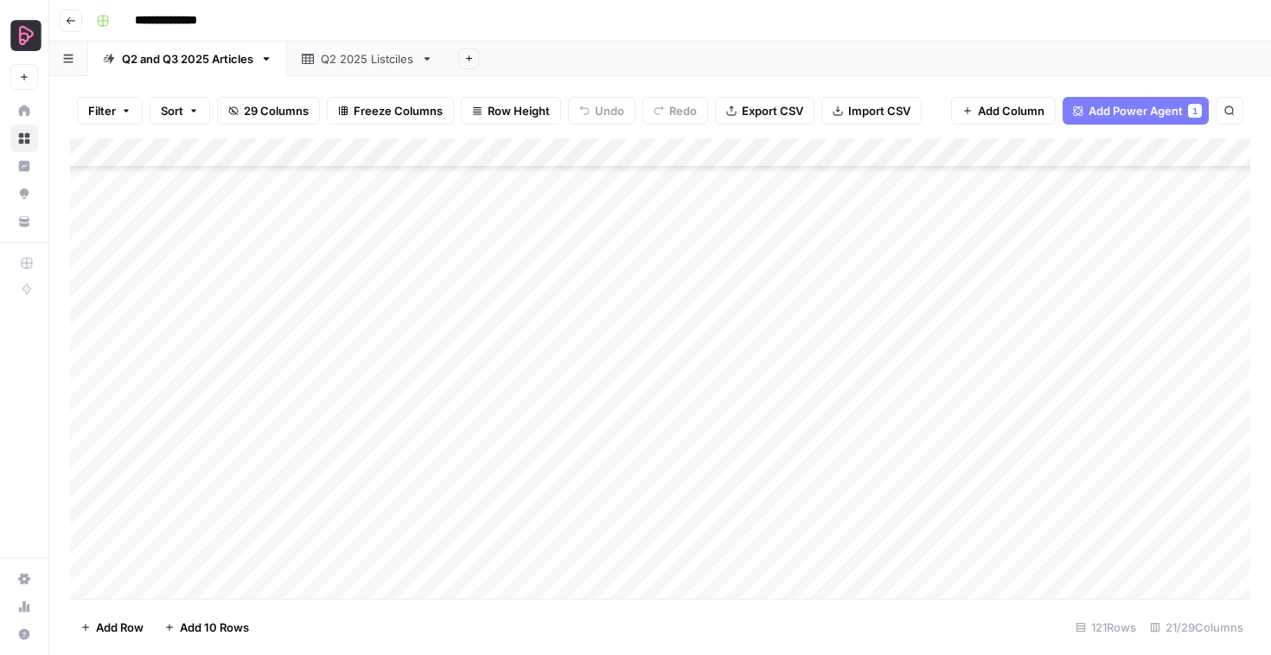
scroll to position [2523, 0]
